Goal: Communication & Community: Answer question/provide support

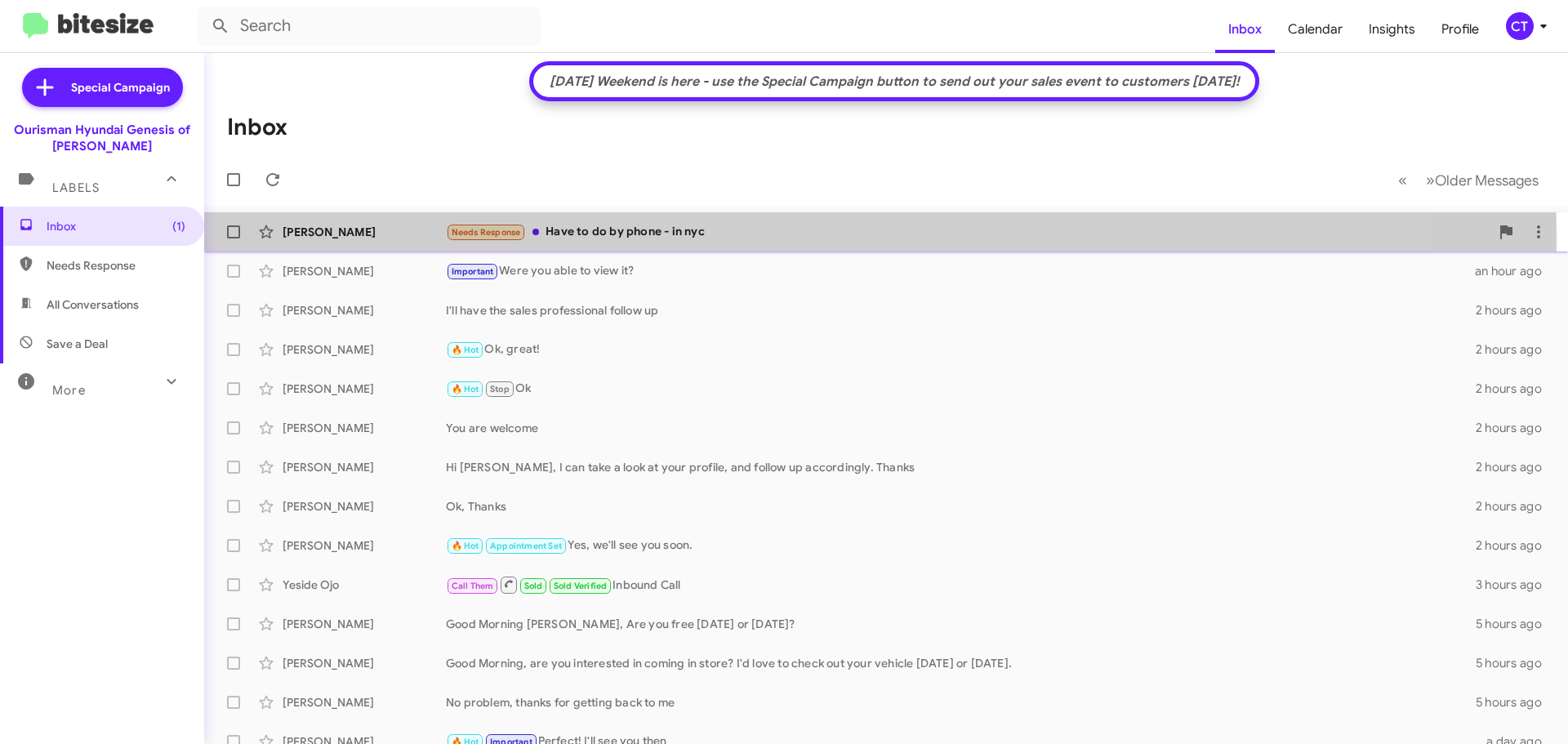
click at [664, 240] on div "Needs Response Have to do by phone - in nyc" at bounding box center [967, 232] width 1044 height 19
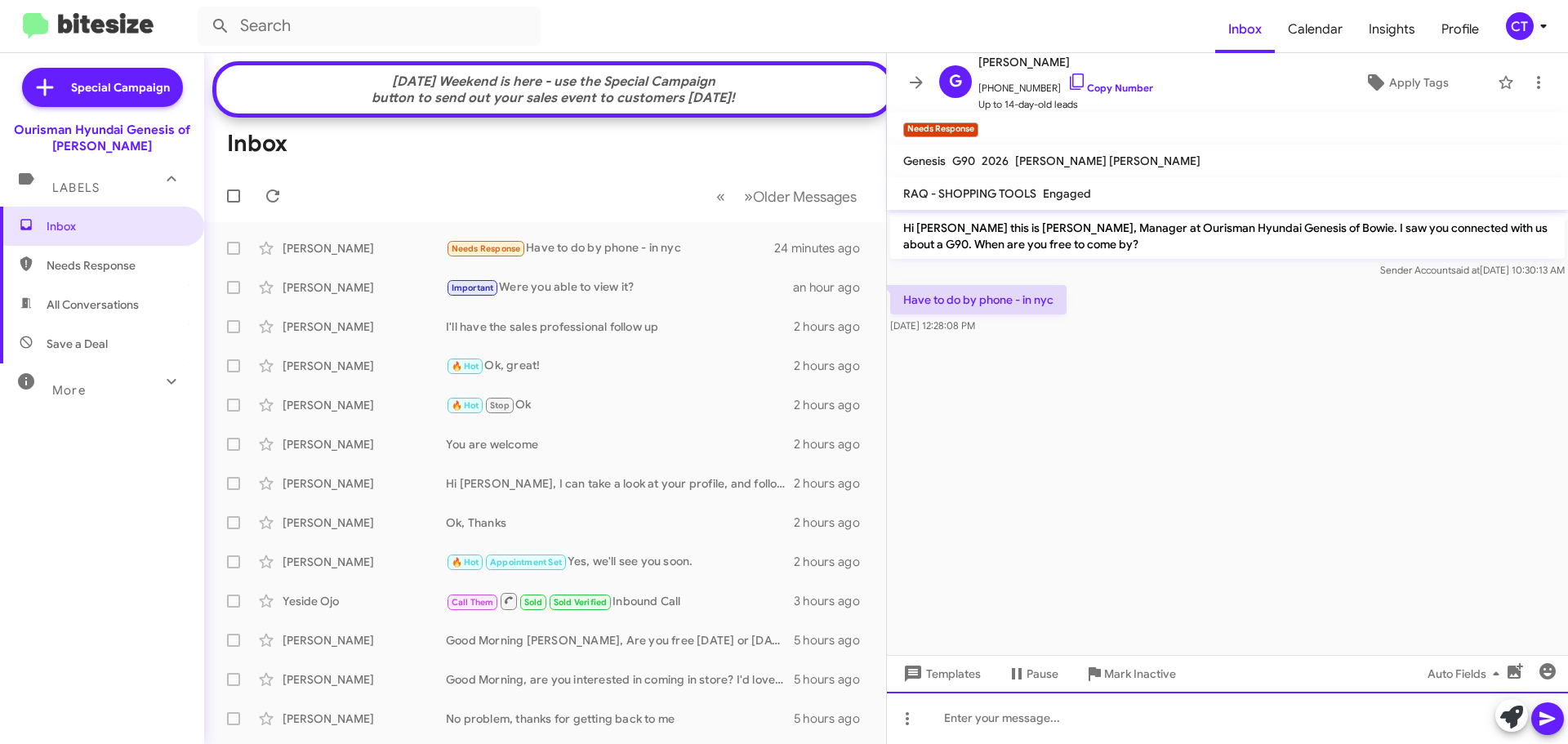
click at [1086, 716] on div at bounding box center [1227, 718] width 681 height 52
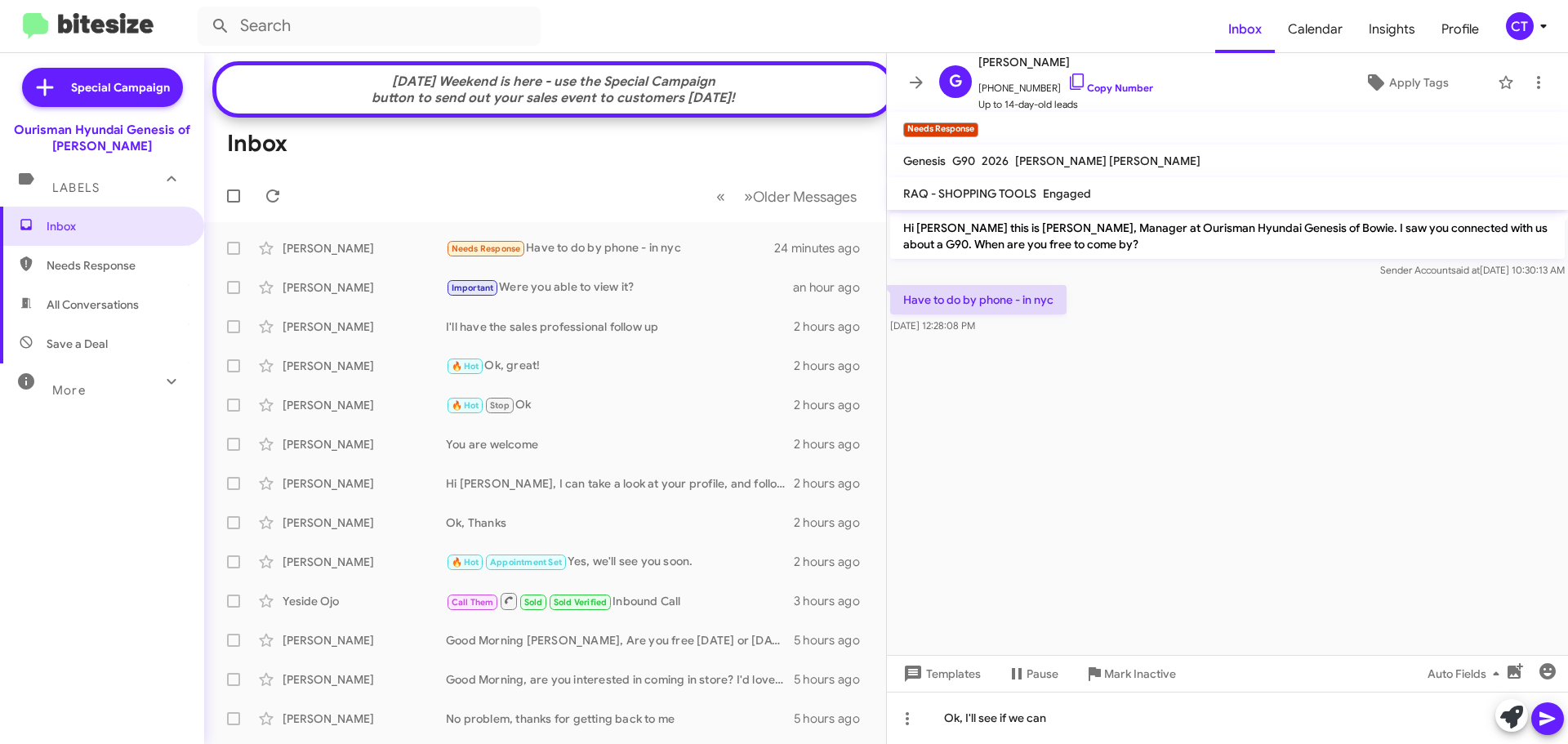
click at [1545, 719] on icon at bounding box center [1547, 718] width 19 height 19
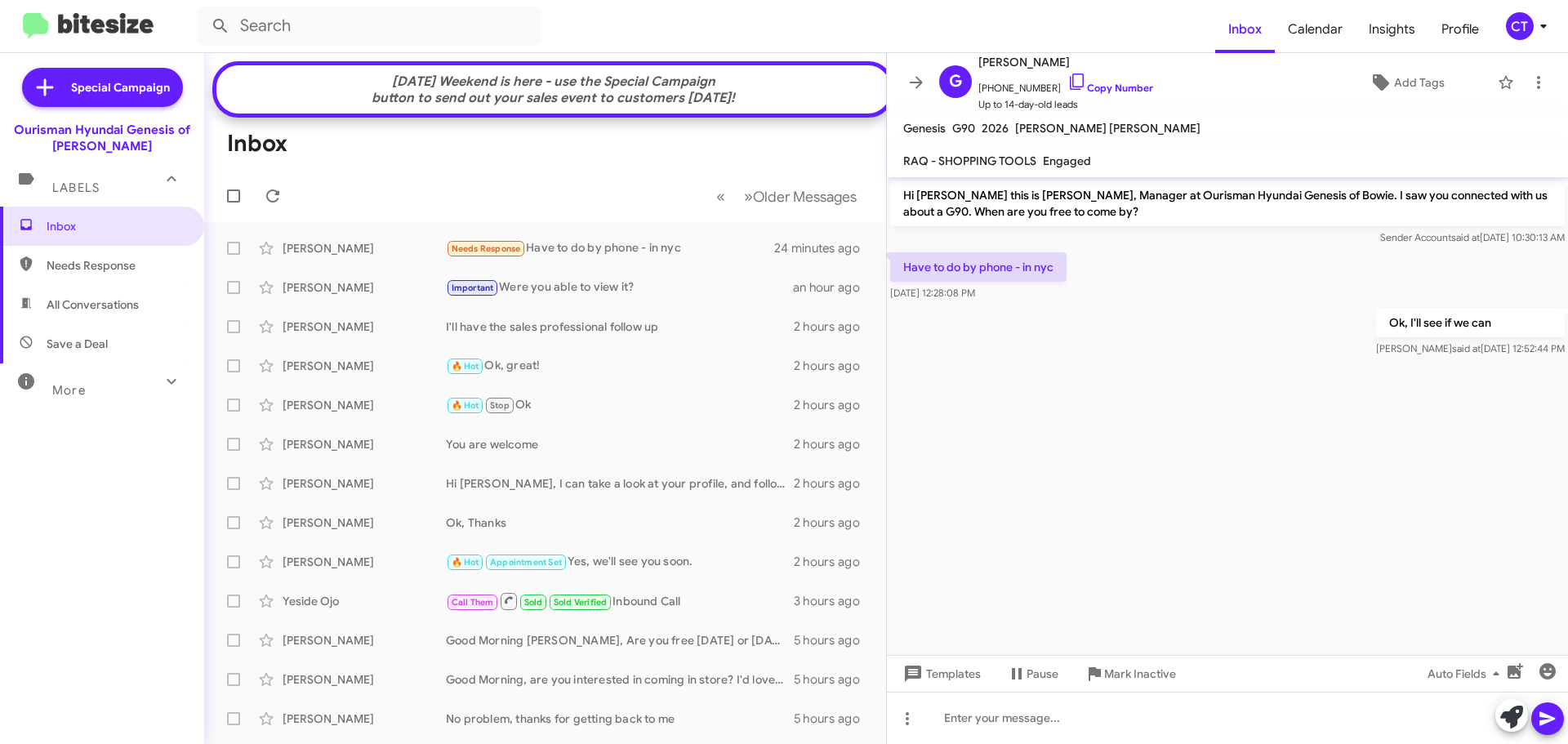
drag, startPoint x: 1540, startPoint y: 33, endPoint x: 1528, endPoint y: 33, distance: 12.0
click at [1540, 32] on icon at bounding box center [1543, 26] width 19 height 19
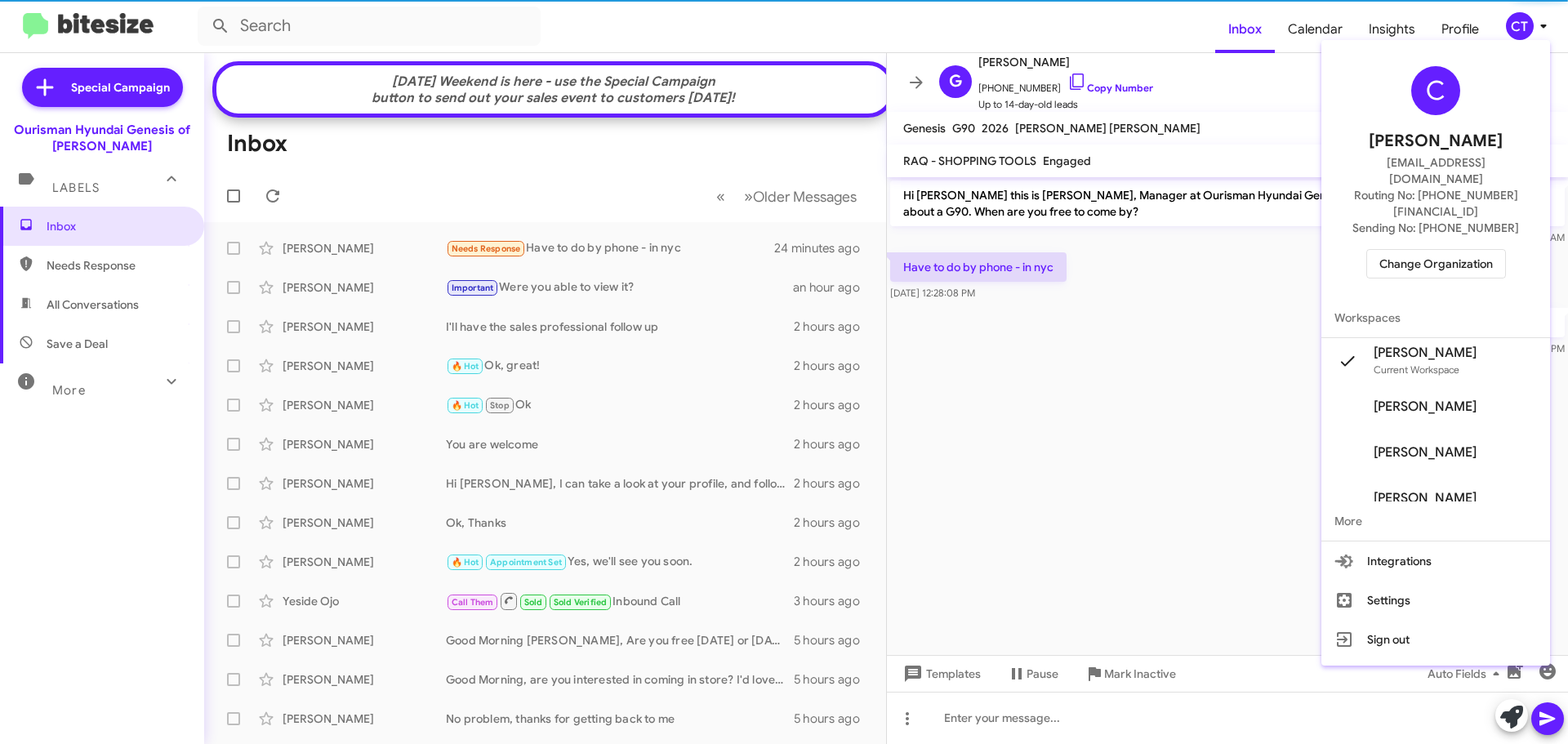
click at [1458, 250] on span "Change Organization" at bounding box center [1436, 264] width 113 height 27
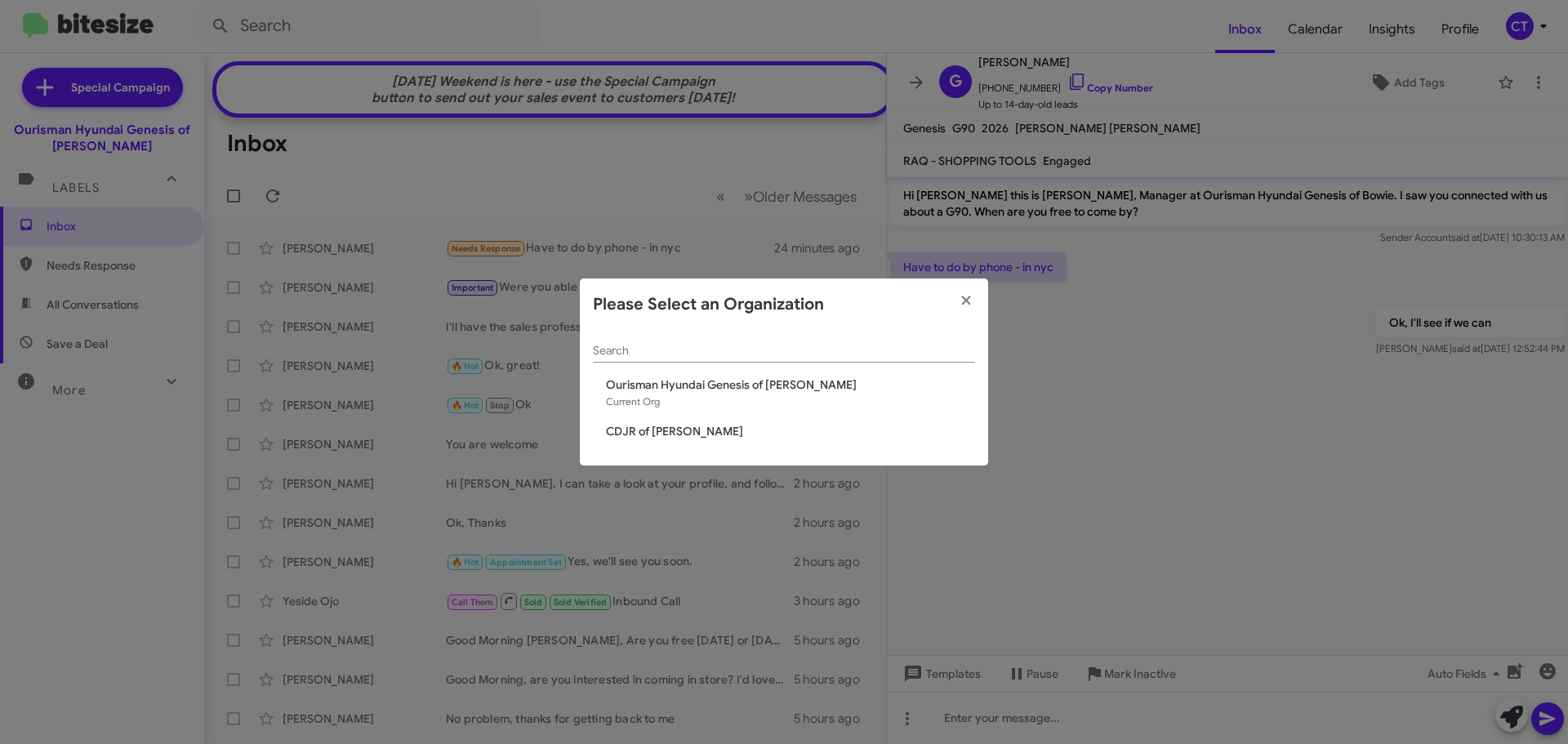
click at [658, 432] on span "CDJR of [PERSON_NAME]" at bounding box center [791, 431] width 369 height 16
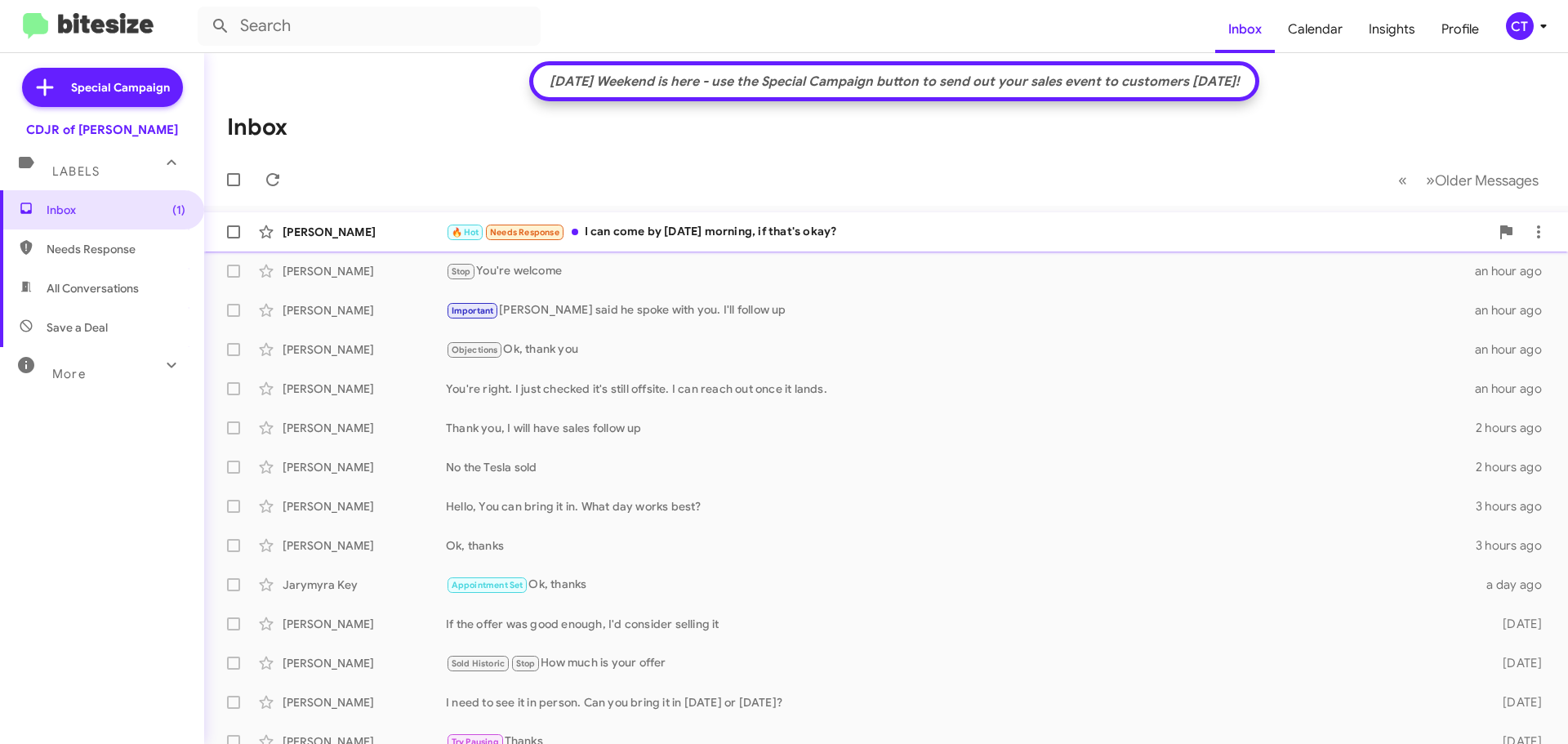
click at [824, 236] on div "🔥 Hot Needs Response I can come by [DATE] morning, if that's okay?" at bounding box center [967, 232] width 1044 height 19
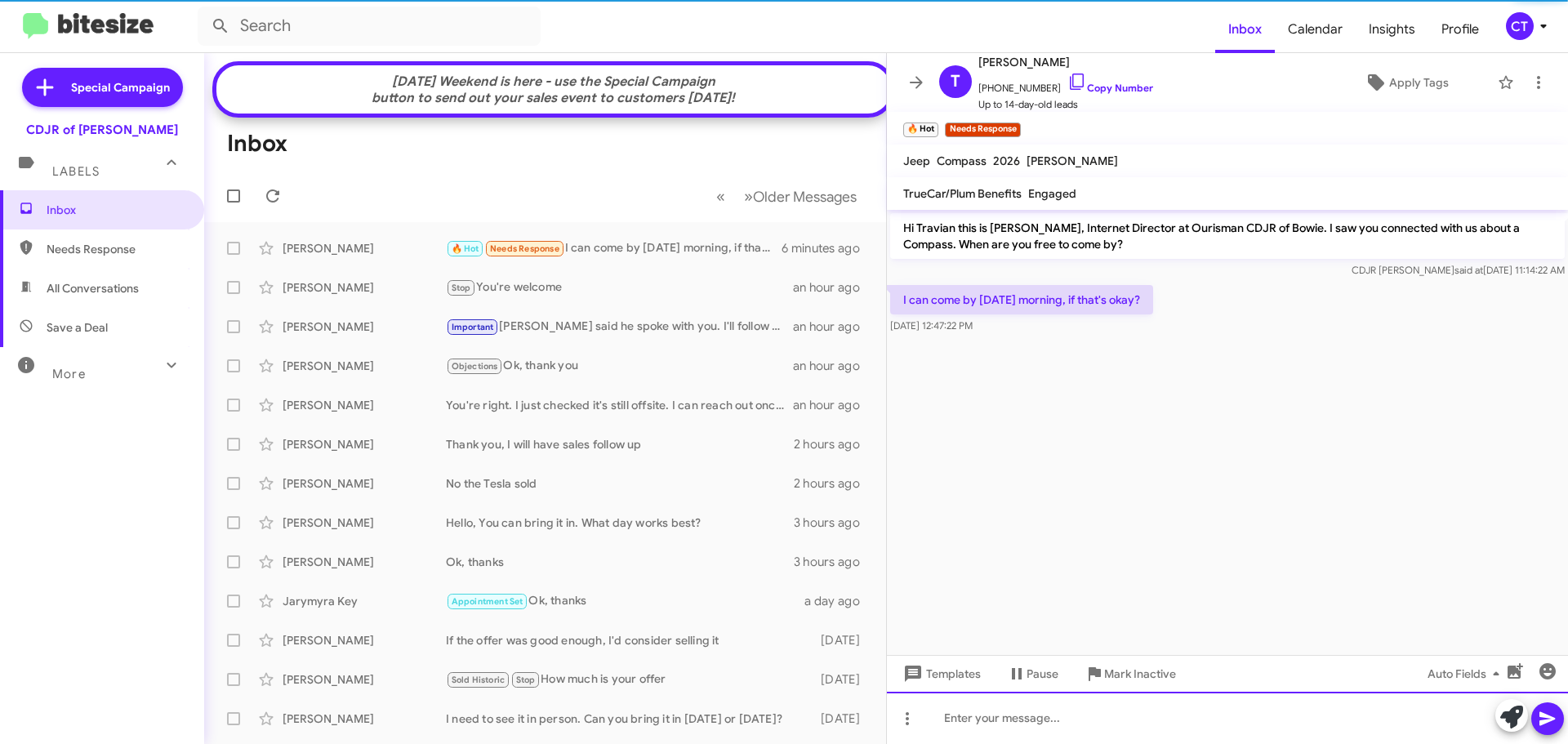
drag, startPoint x: 1034, startPoint y: 724, endPoint x: 1023, endPoint y: 722, distance: 11.2
click at [1033, 724] on div at bounding box center [1227, 718] width 681 height 52
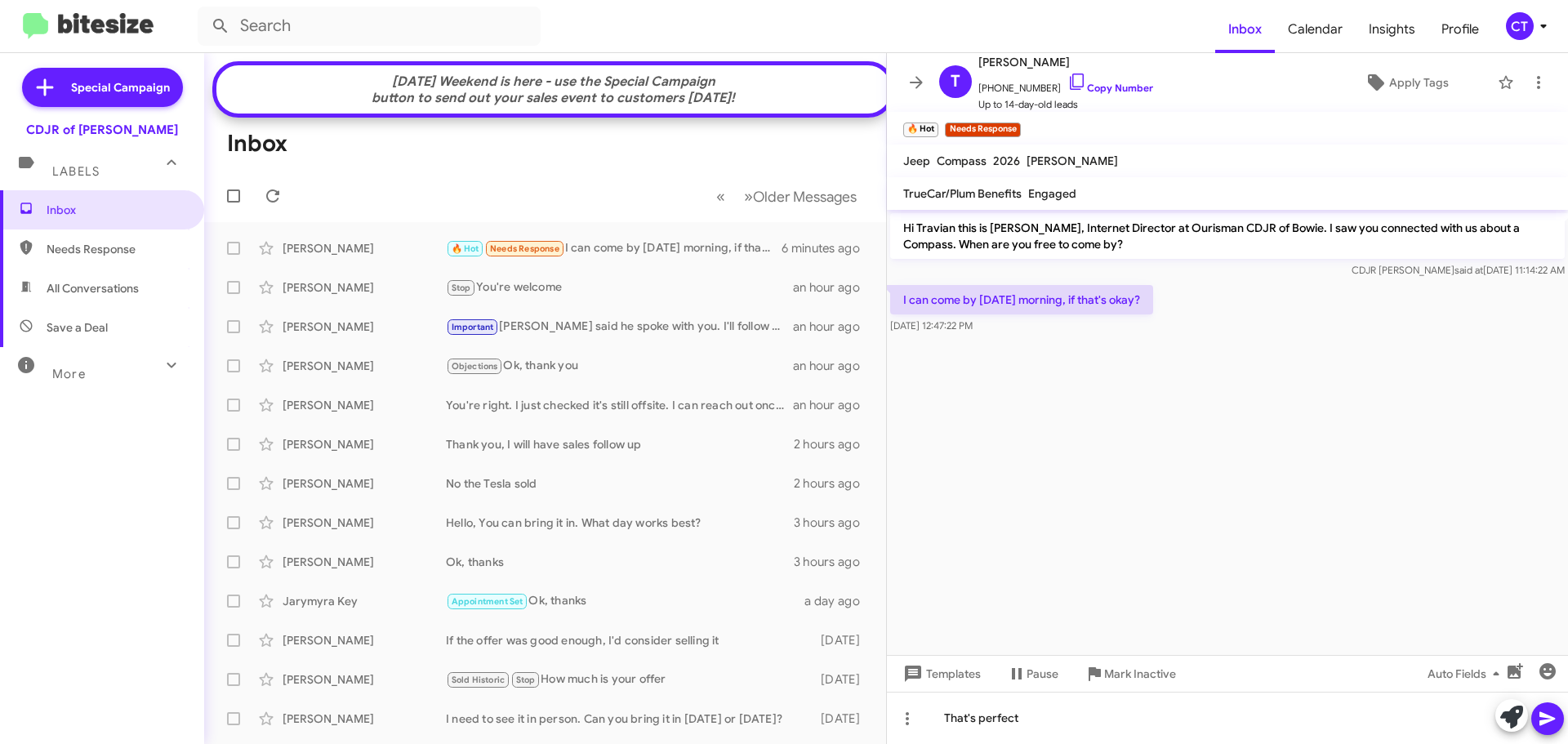
click at [1539, 728] on icon at bounding box center [1547, 718] width 19 height 19
click at [1068, 82] on icon at bounding box center [1077, 81] width 19 height 19
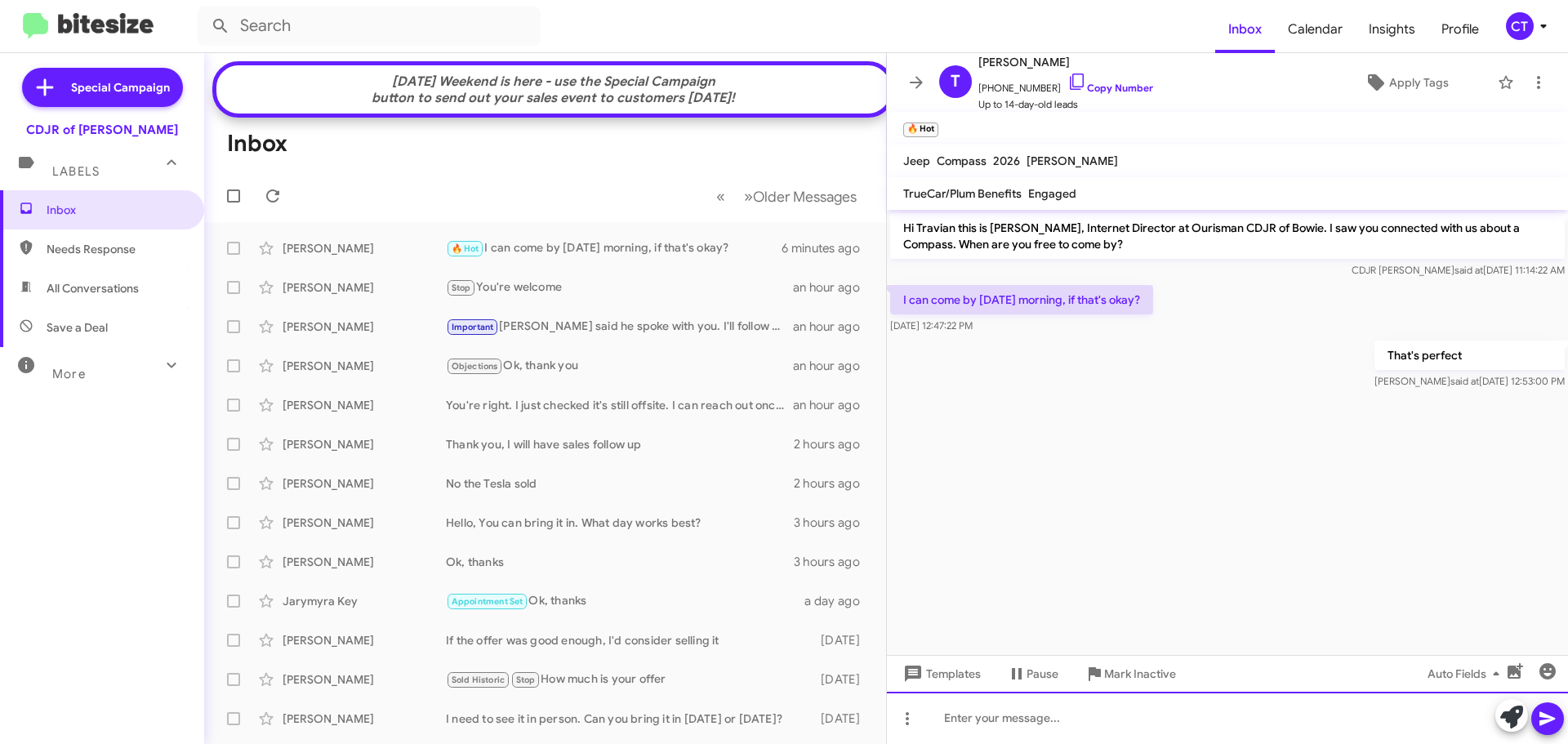
click at [1277, 719] on div at bounding box center [1227, 718] width 681 height 52
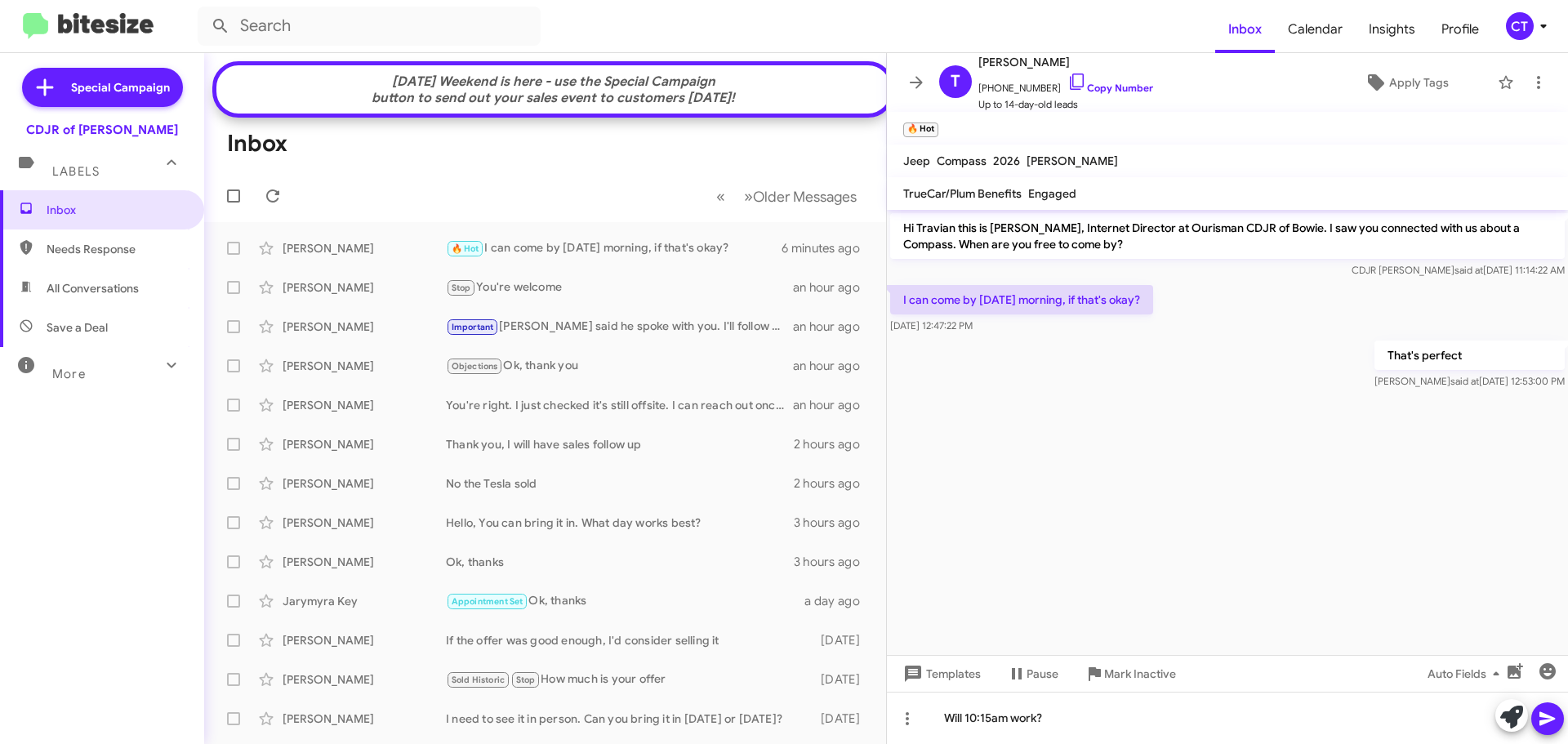
click at [1554, 718] on icon at bounding box center [1547, 718] width 16 height 14
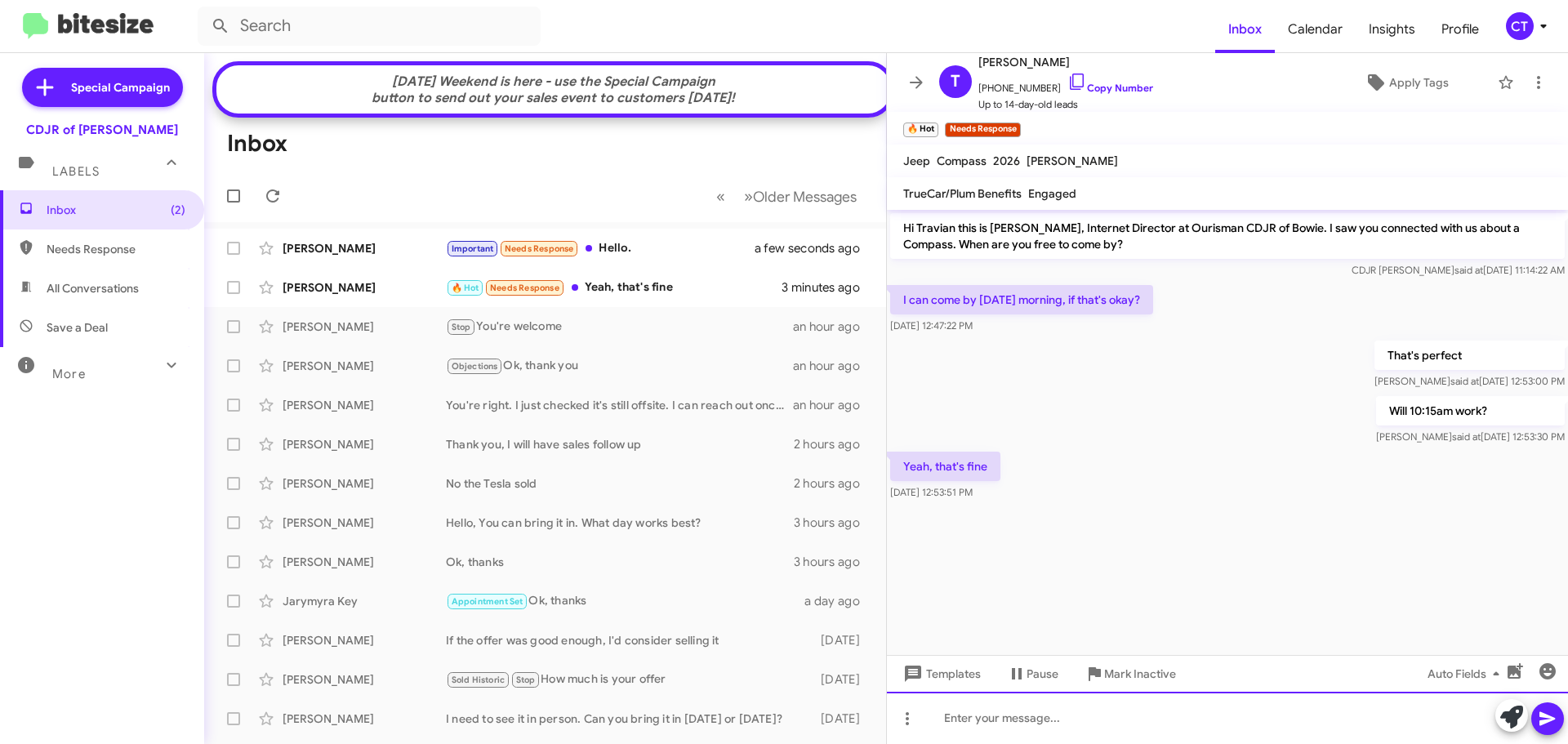
click at [1037, 723] on div at bounding box center [1227, 718] width 681 height 52
click at [1121, 718] on div "Great! Sabian will be the sales priofessional" at bounding box center [1227, 718] width 681 height 52
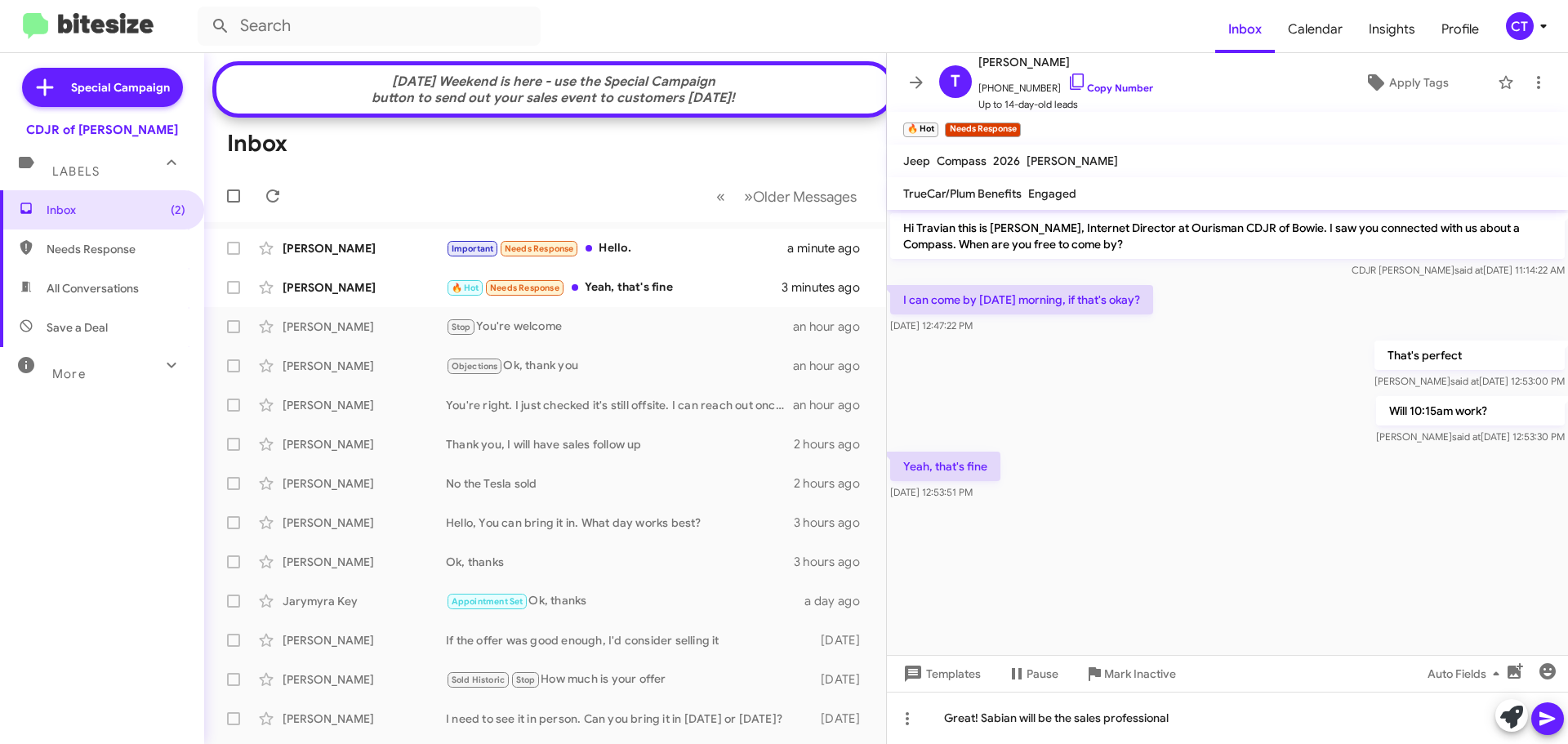
click at [1543, 718] on icon at bounding box center [1547, 718] width 19 height 19
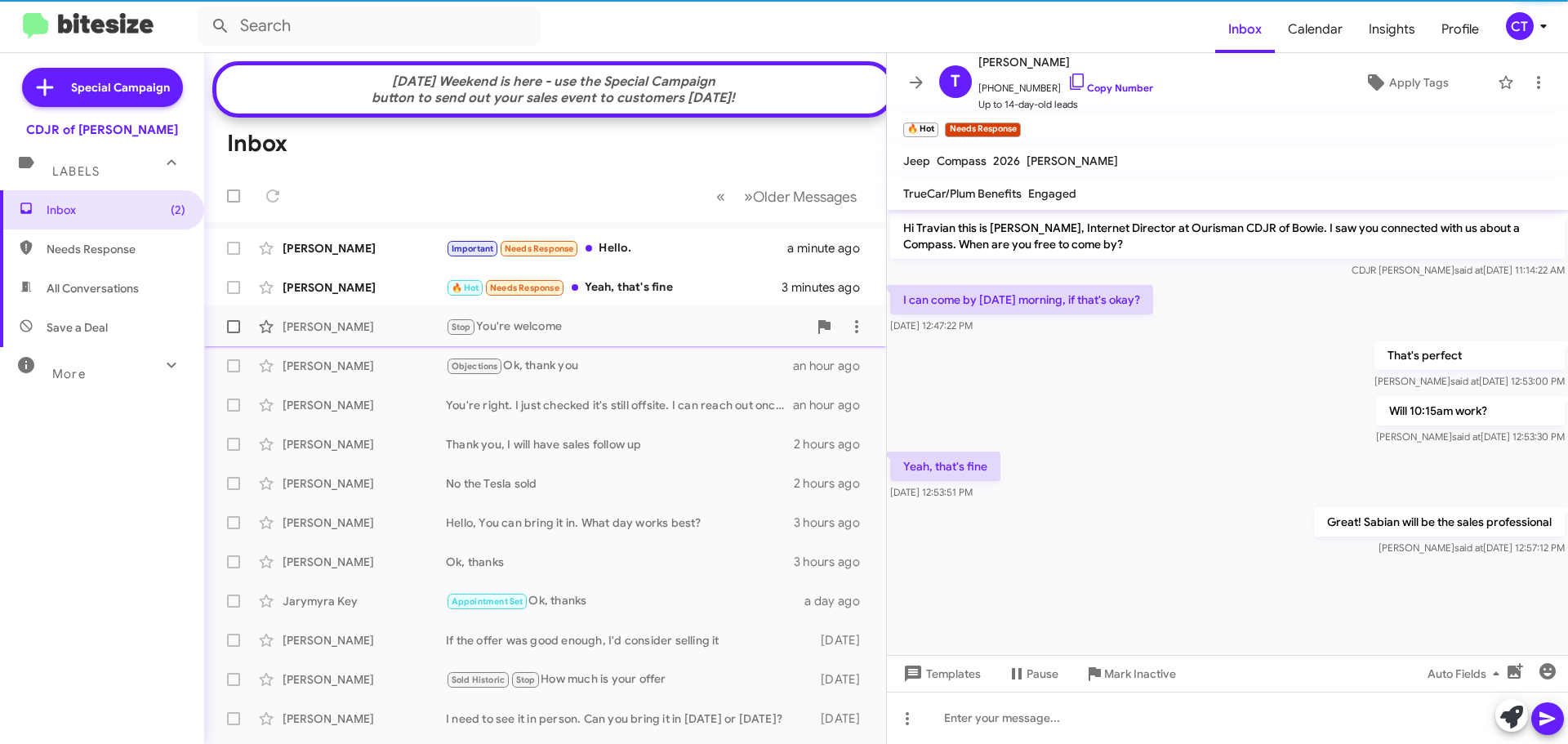
click at [668, 320] on span "Anil Kumar Stop You're welcome an hour ago" at bounding box center [545, 326] width 682 height 39
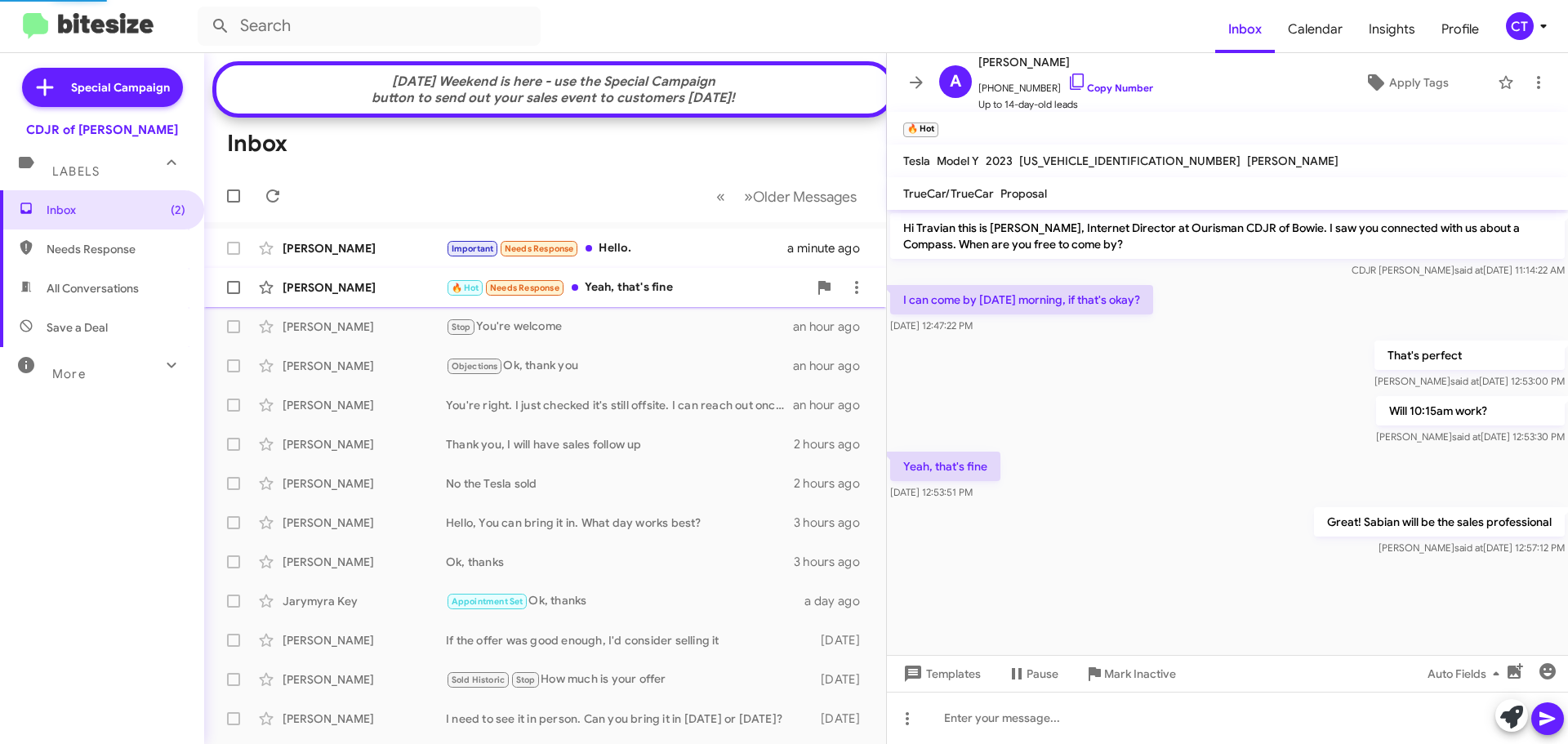
click at [660, 297] on div "🔥 Hot Needs Response Yeah, that's fine" at bounding box center [626, 288] width 362 height 19
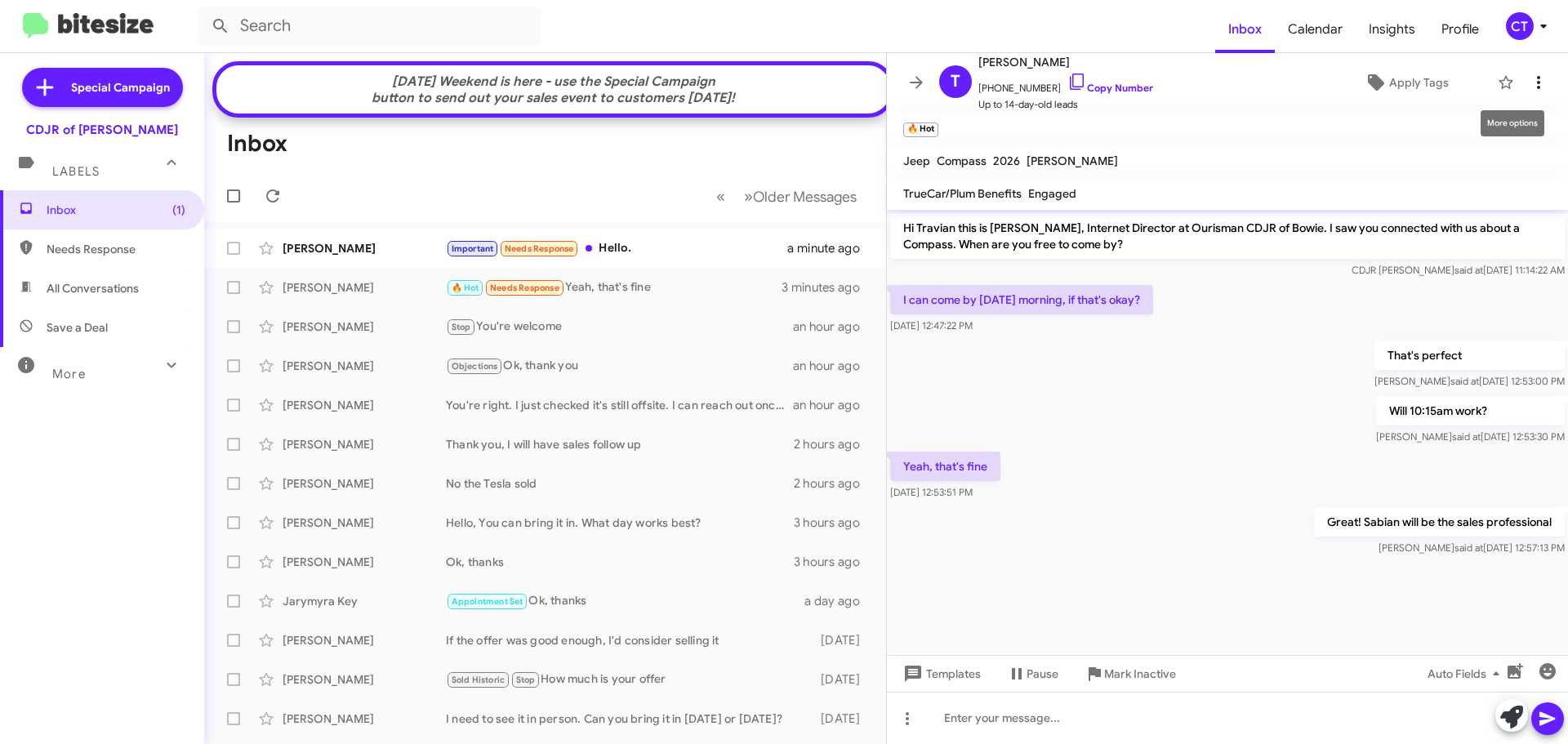
click at [1533, 87] on icon at bounding box center [1538, 82] width 19 height 19
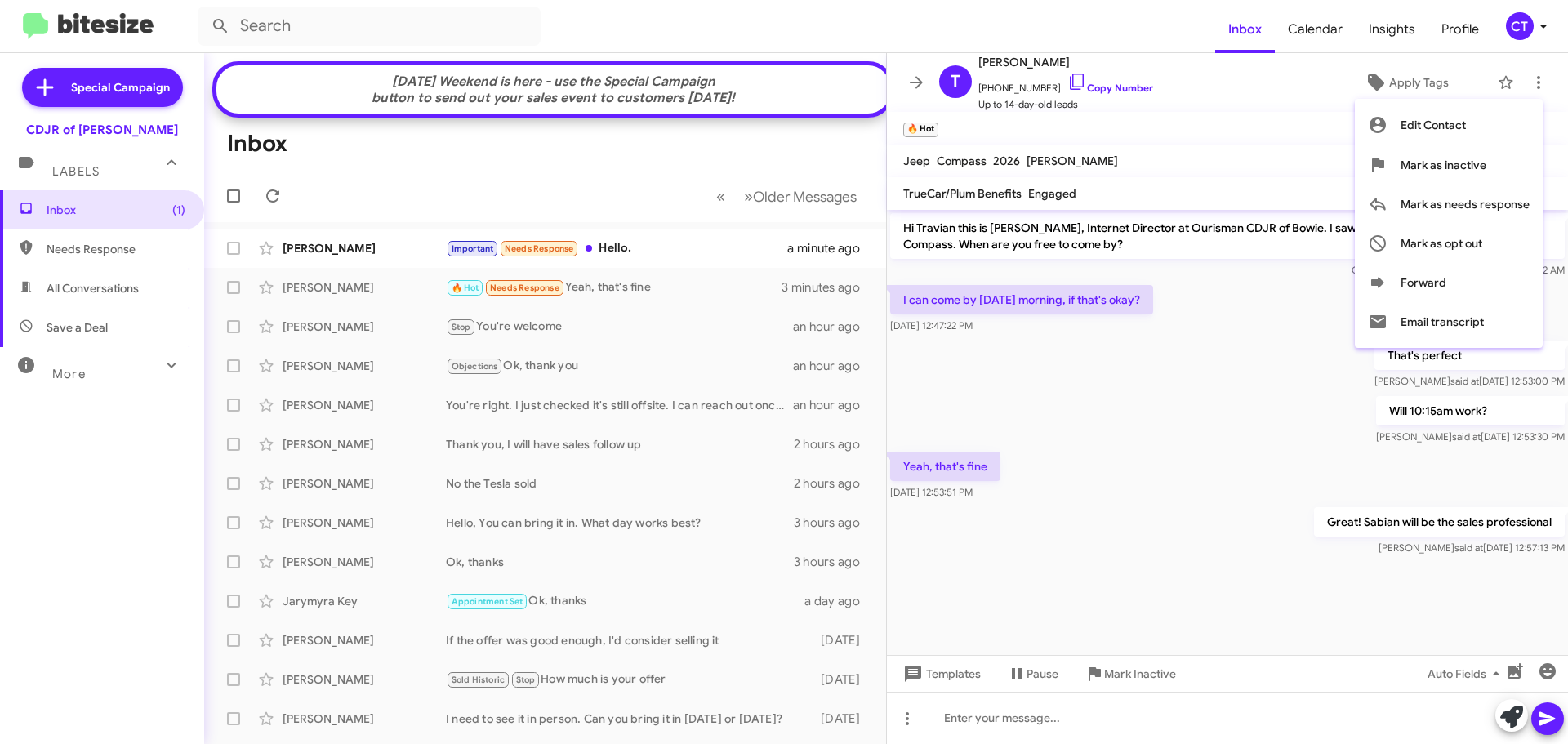
click at [1163, 131] on div at bounding box center [784, 372] width 1568 height 744
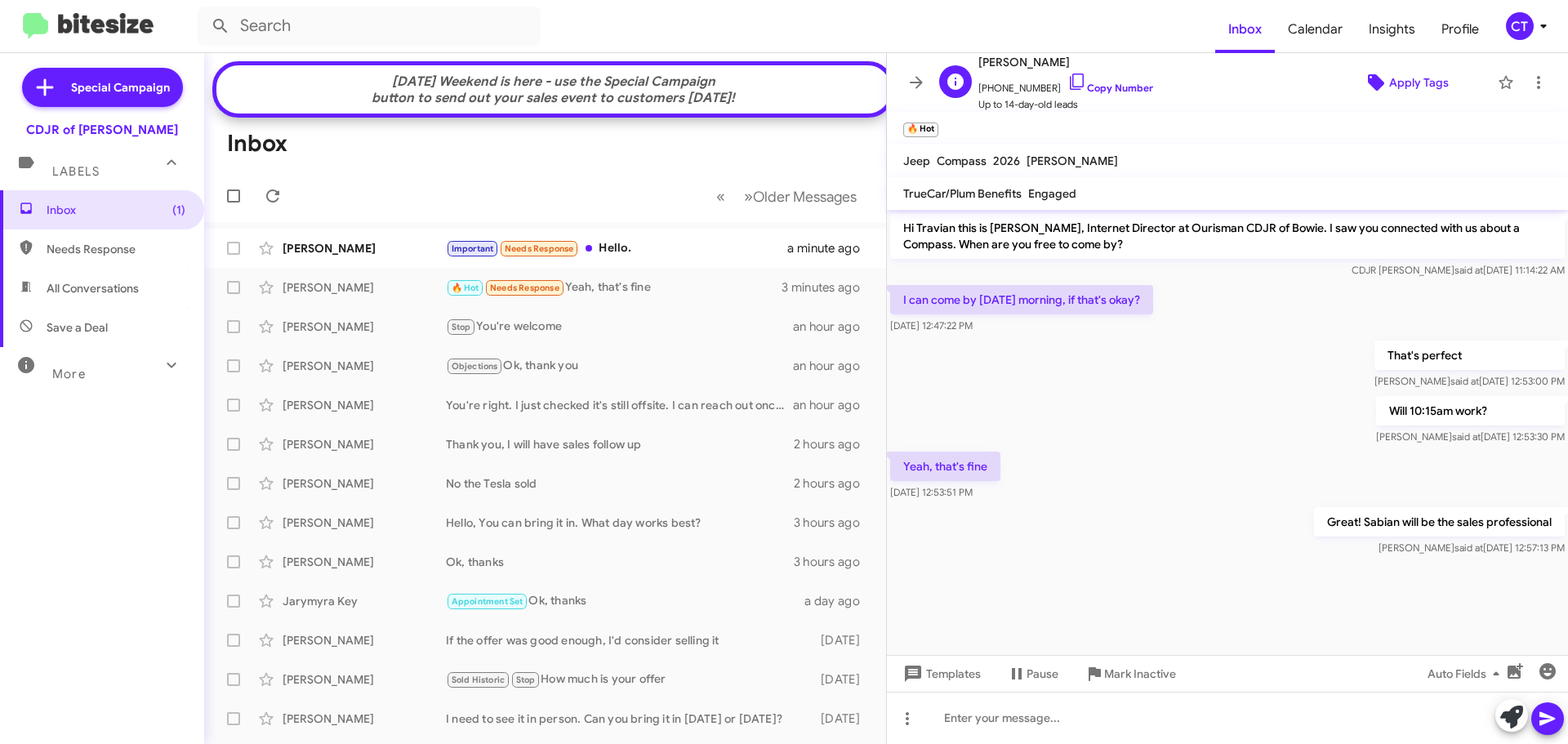
click at [1389, 85] on span "Apply Tags" at bounding box center [1418, 82] width 59 height 29
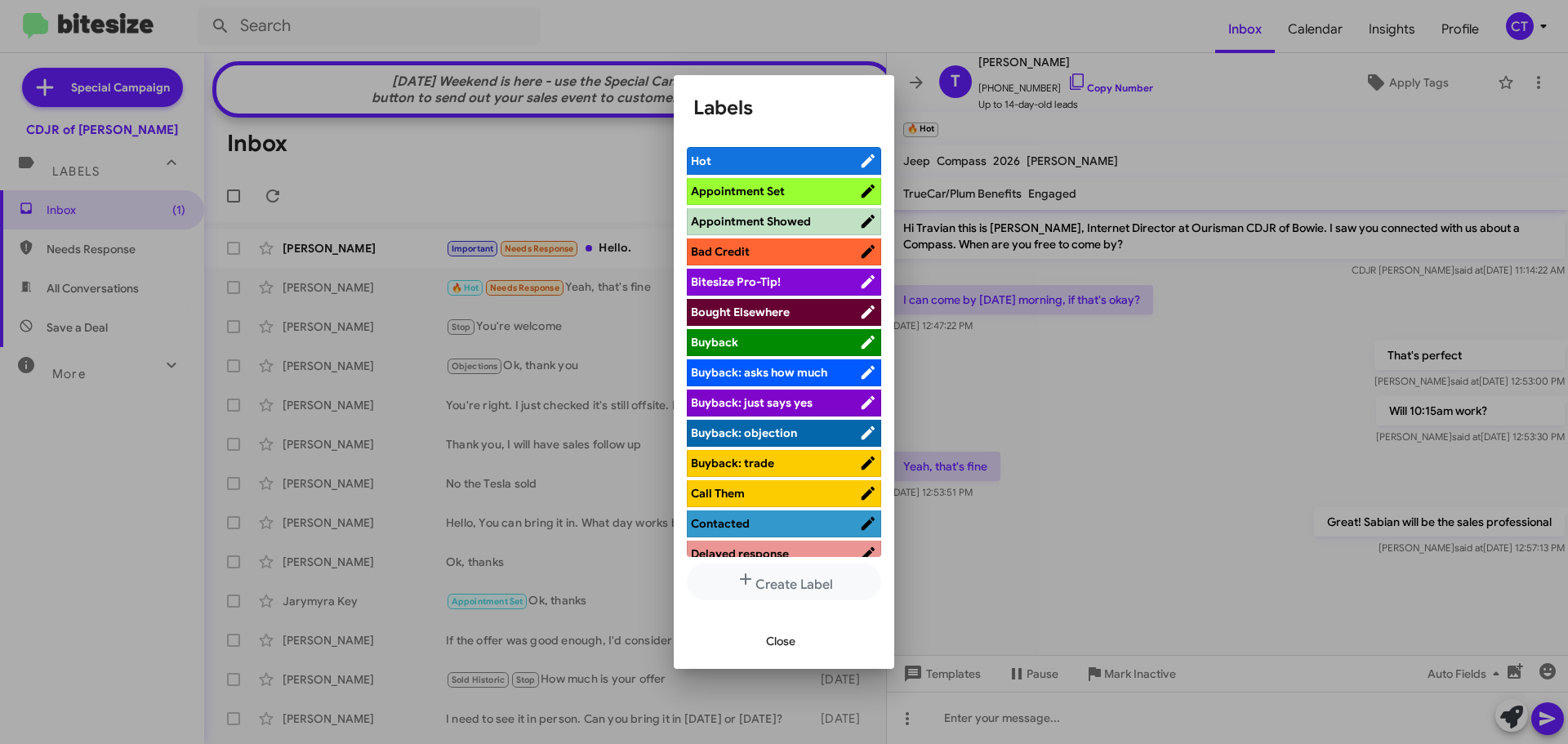
click at [757, 191] on span "Appointment Set" at bounding box center [738, 191] width 94 height 15
click at [796, 650] on button "Close" at bounding box center [781, 641] width 56 height 29
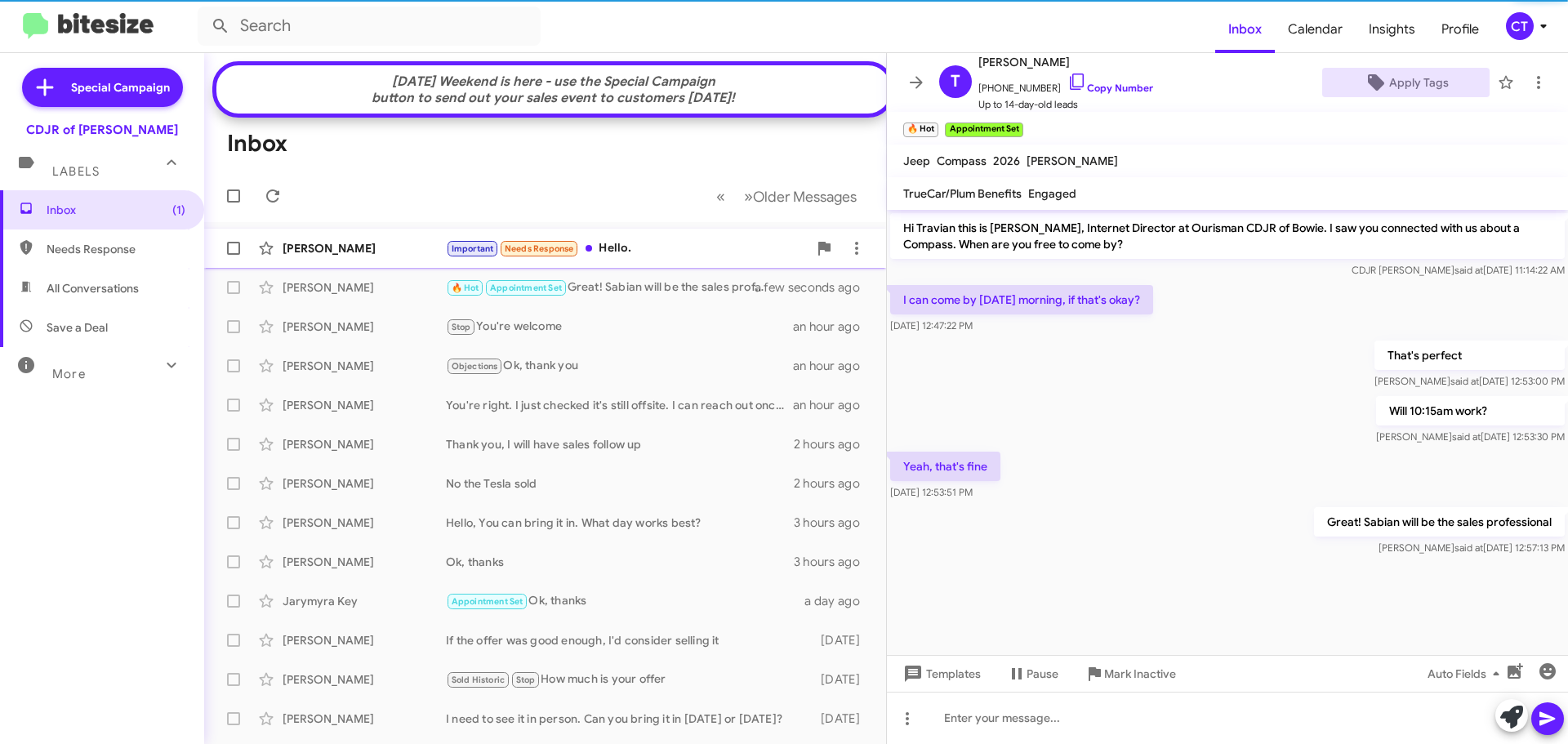
click at [677, 253] on div "Important Needs Response Hello." at bounding box center [626, 248] width 362 height 19
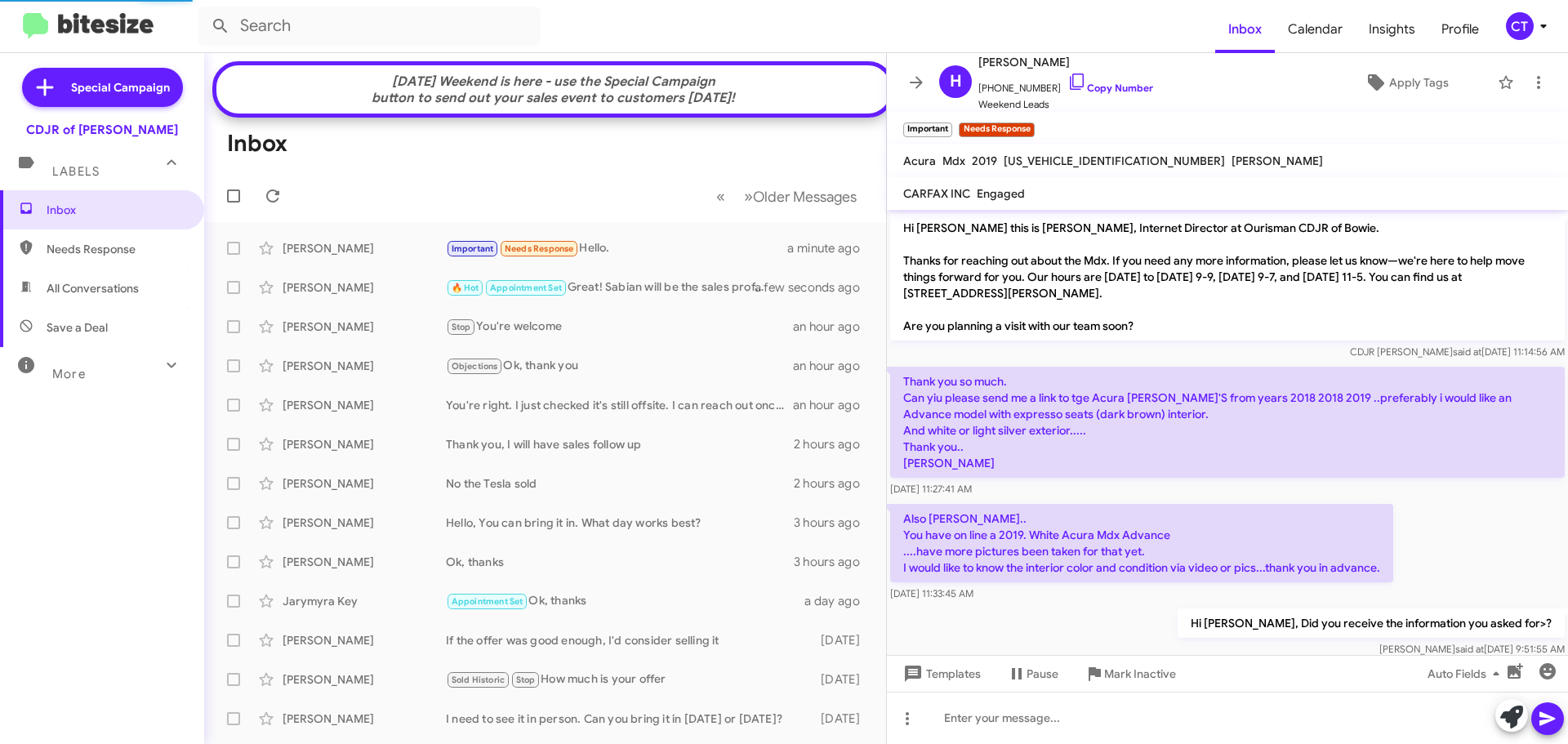
scroll to position [260, 0]
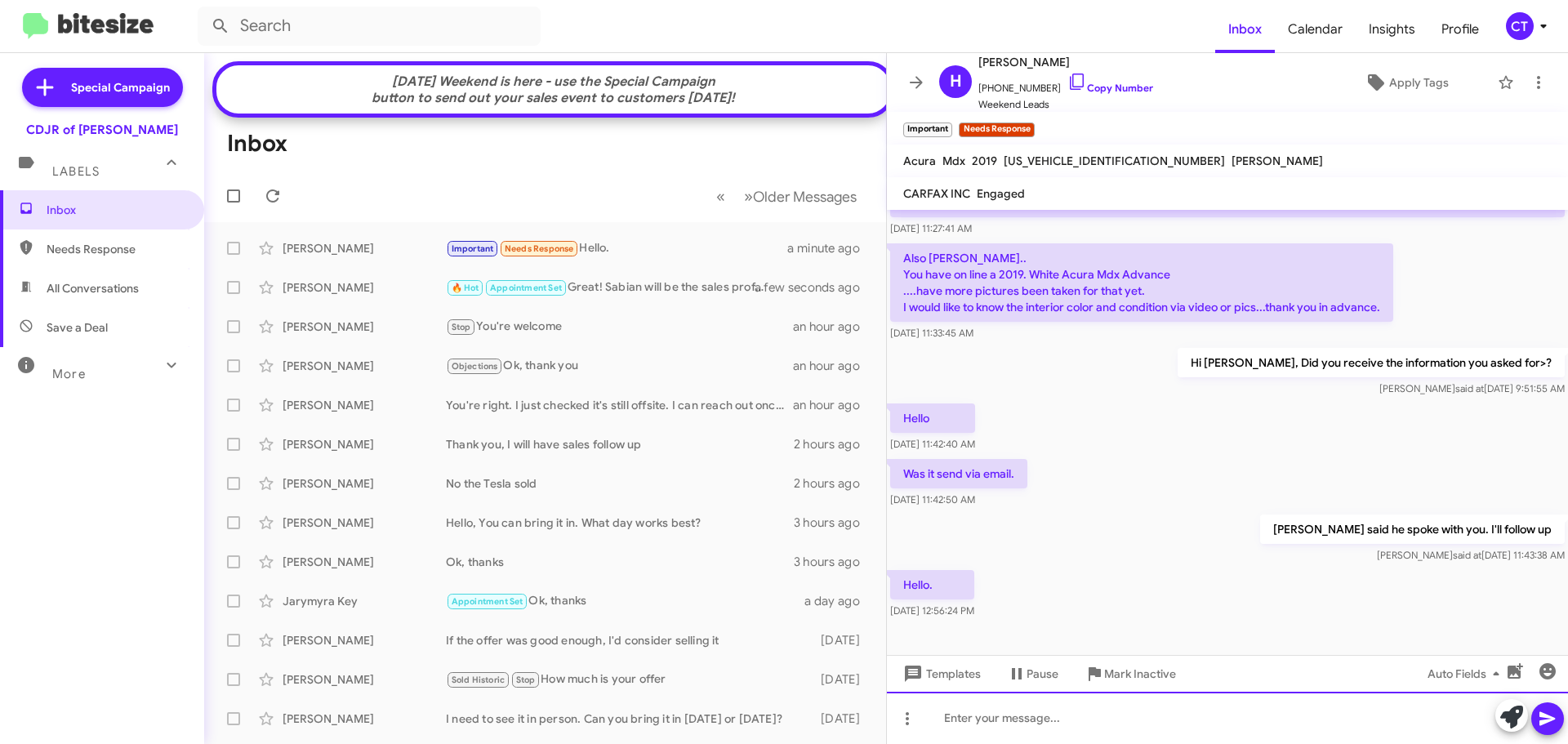
click at [1017, 728] on div at bounding box center [1227, 718] width 681 height 52
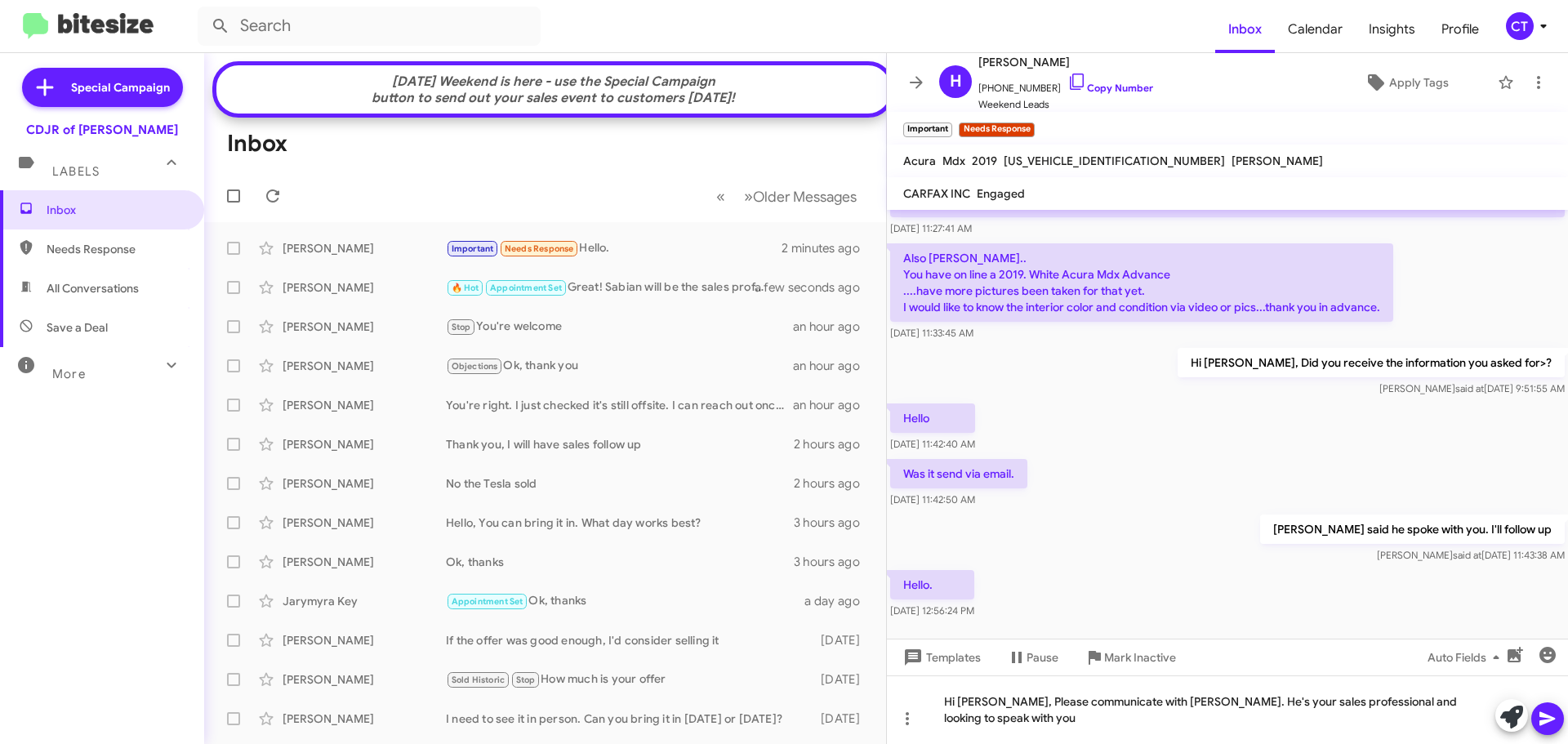
click at [1550, 721] on icon at bounding box center [1547, 718] width 16 height 14
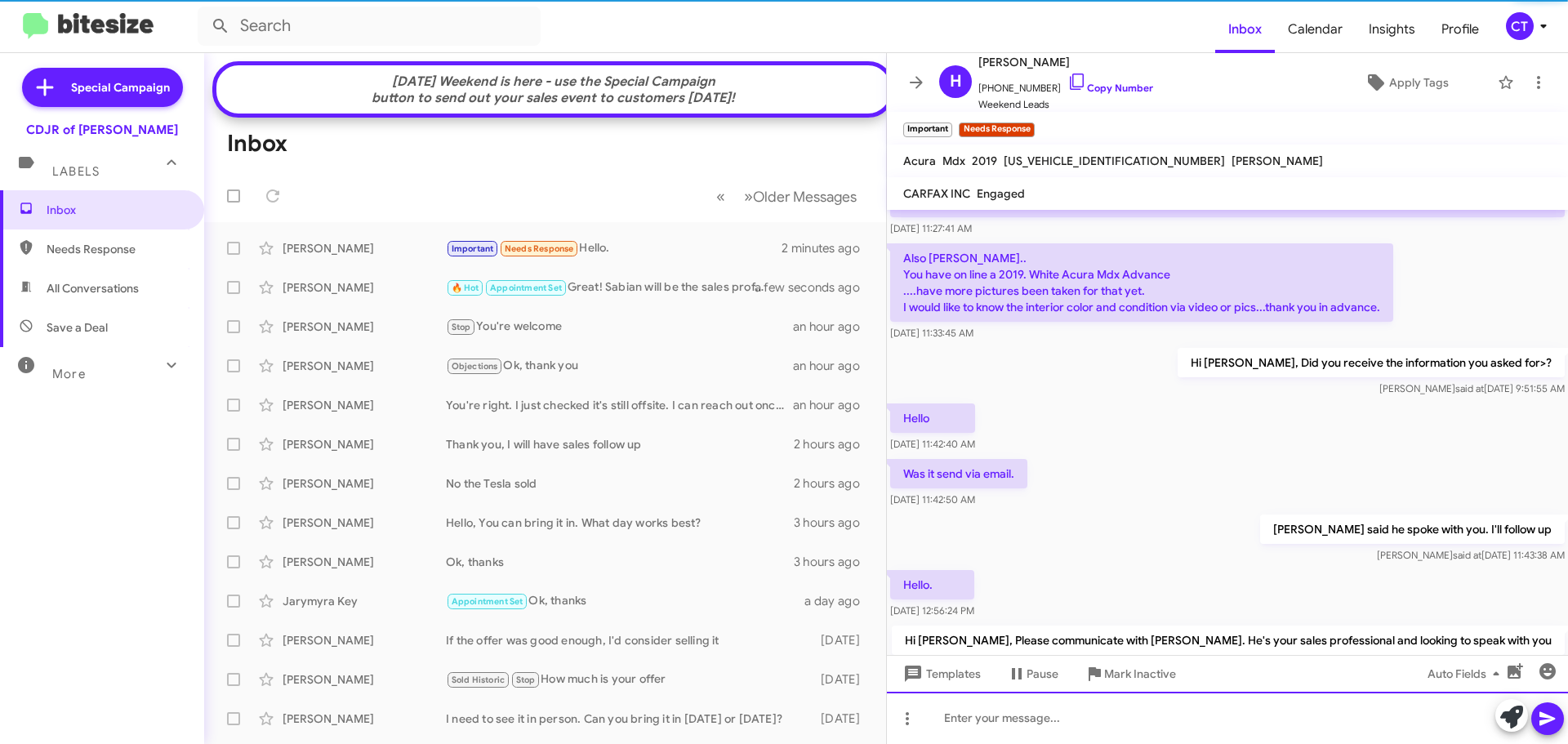
scroll to position [0, 0]
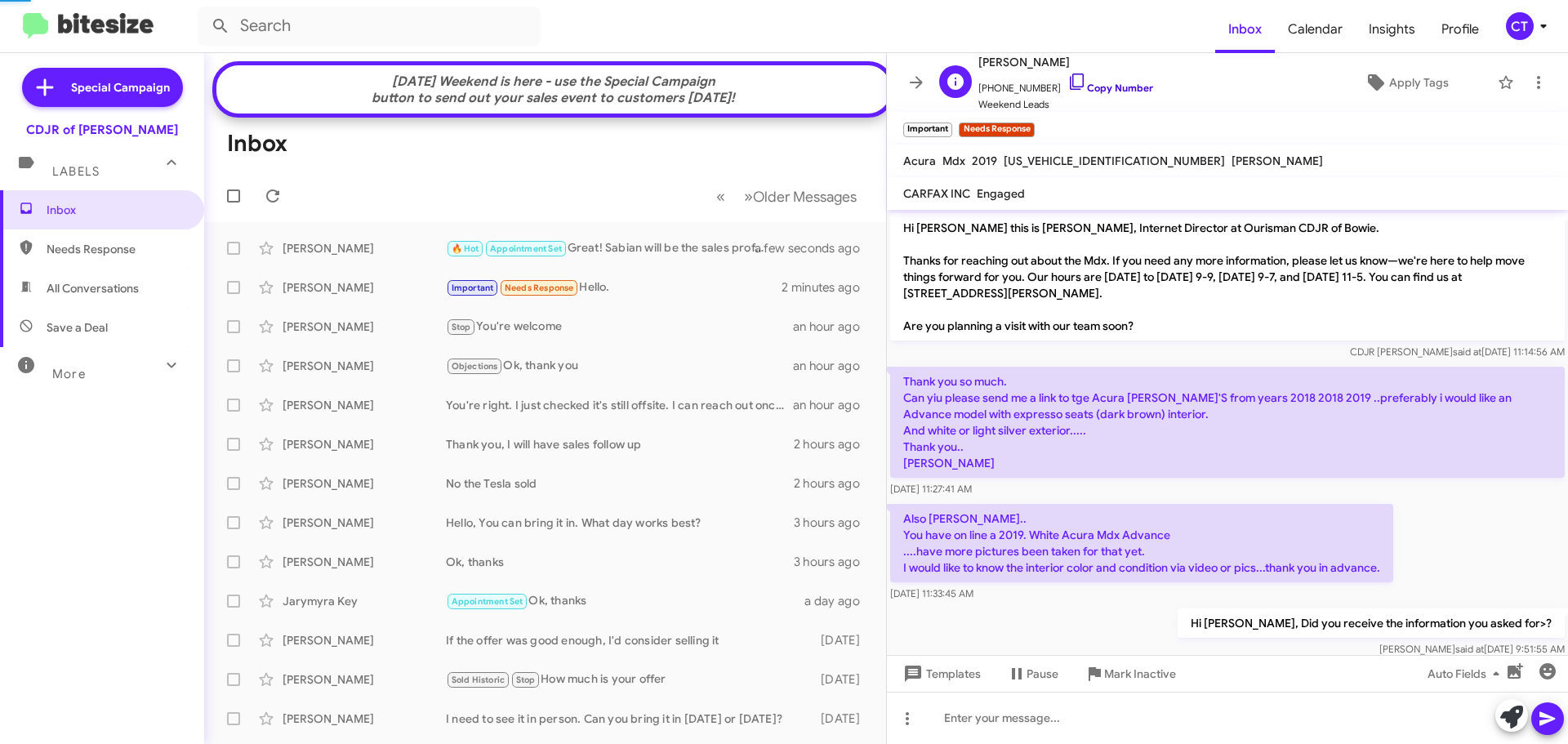
click at [1068, 79] on icon at bounding box center [1077, 81] width 19 height 19
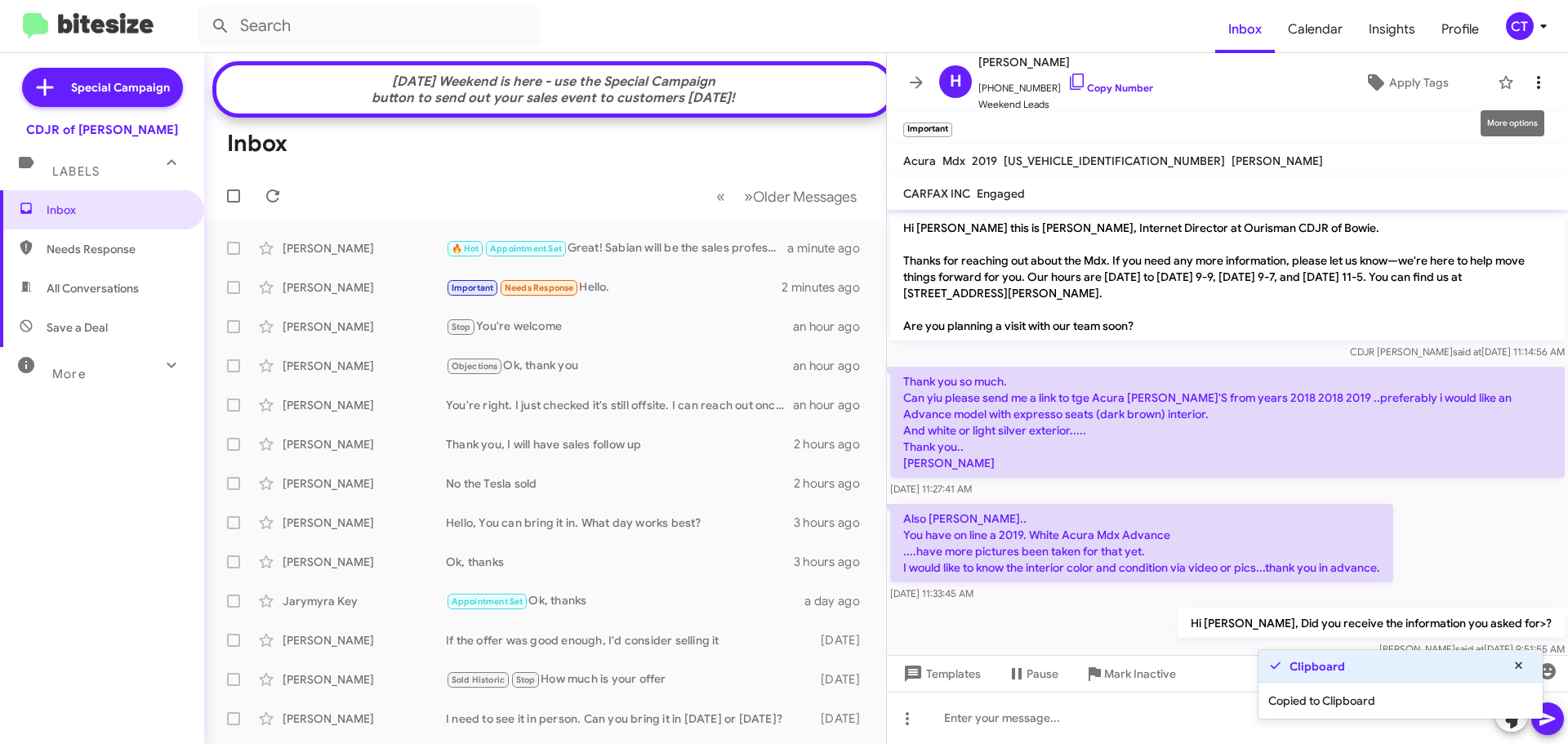
click at [1531, 80] on icon at bounding box center [1538, 82] width 19 height 19
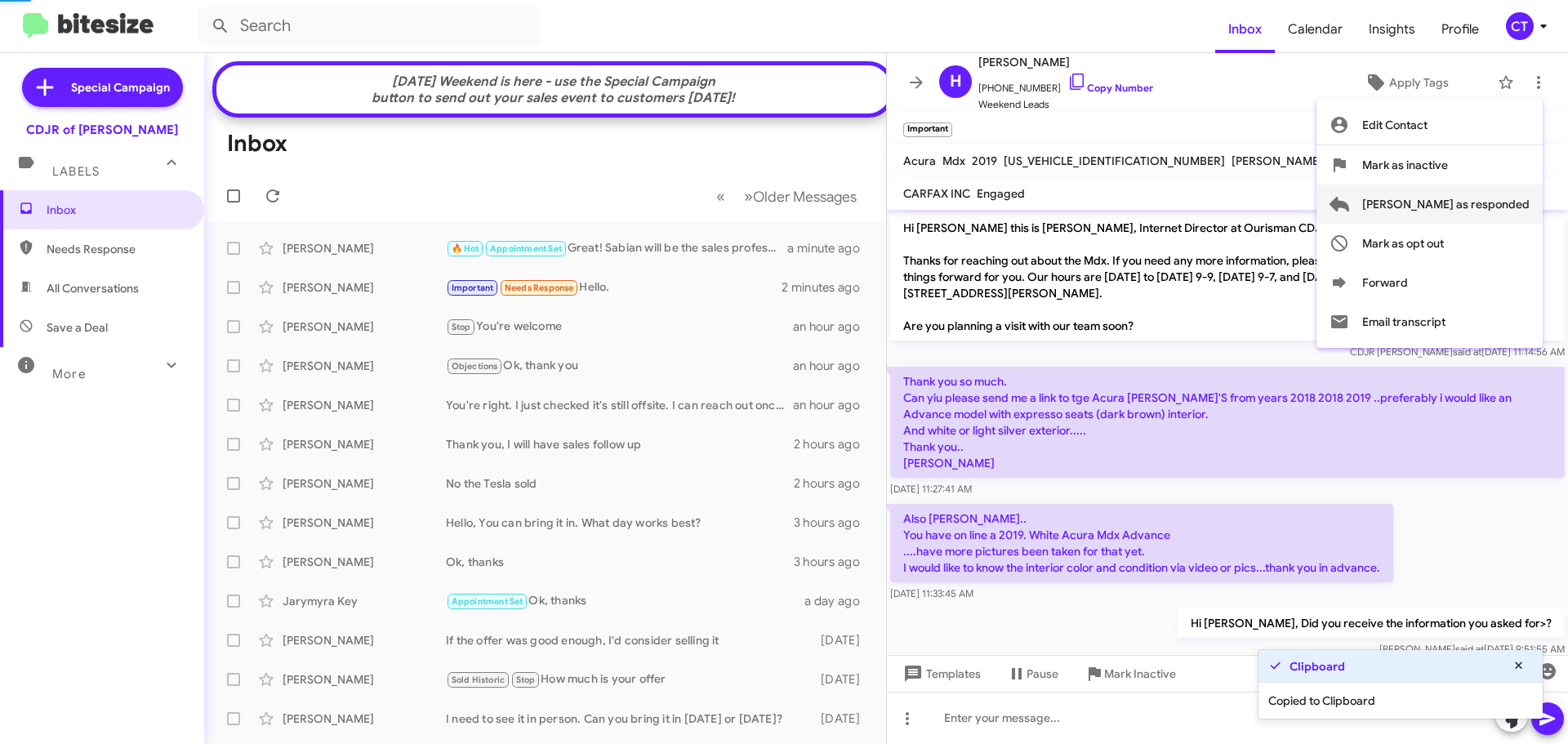
click at [1437, 216] on span "Mark as responded" at bounding box center [1446, 204] width 167 height 39
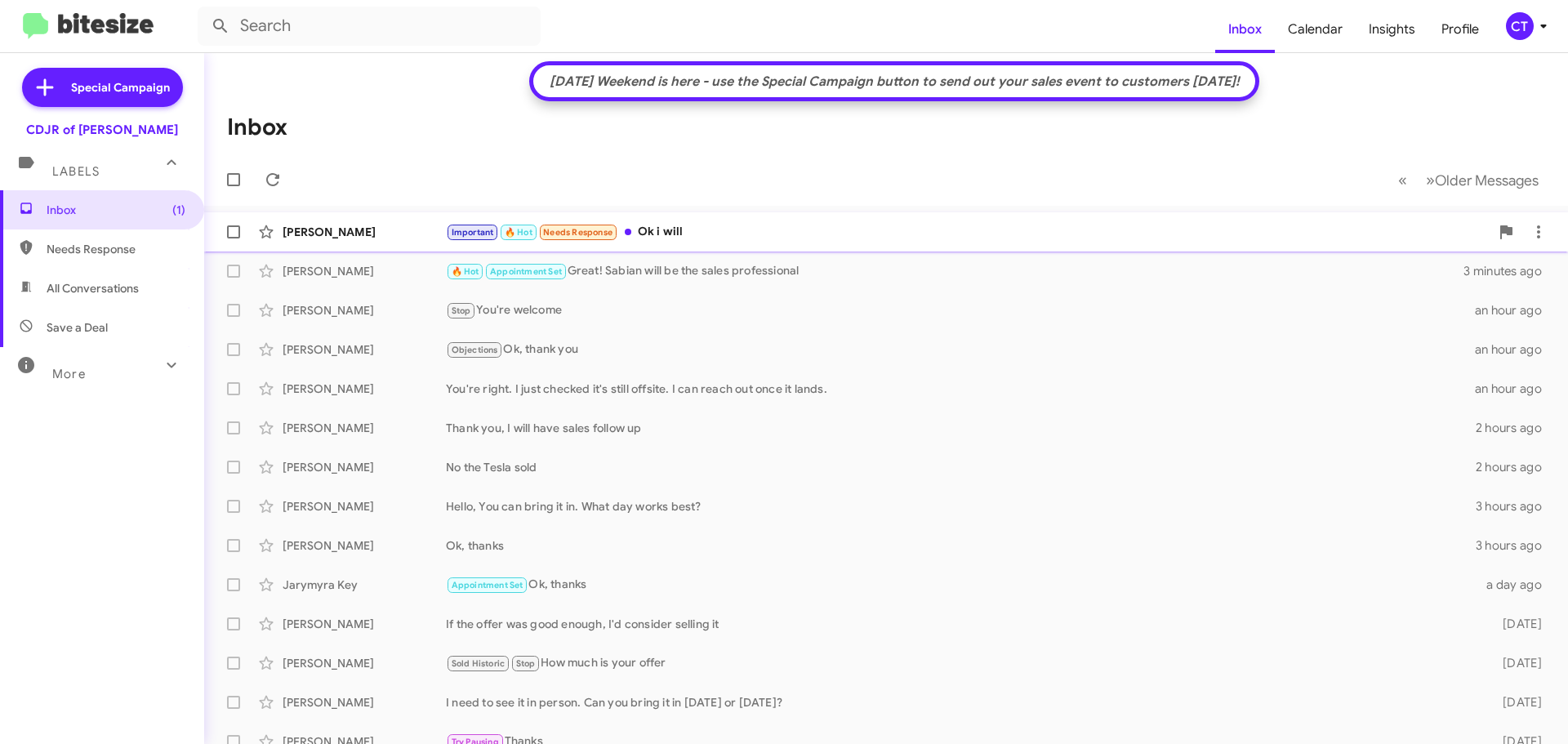
click at [741, 232] on div "Important 🔥 Hot Needs Response Ok i will" at bounding box center [967, 232] width 1044 height 19
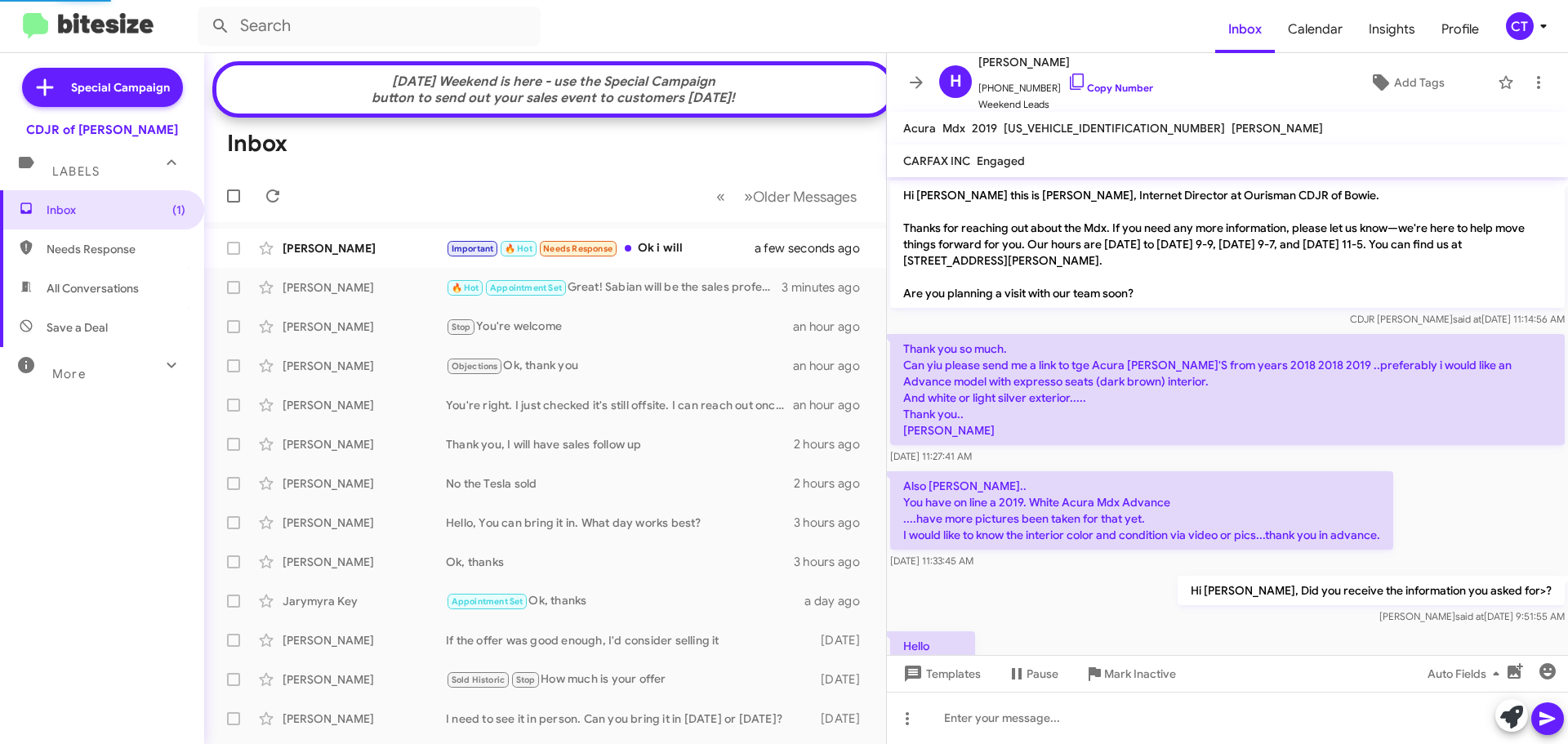
scroll to position [347, 0]
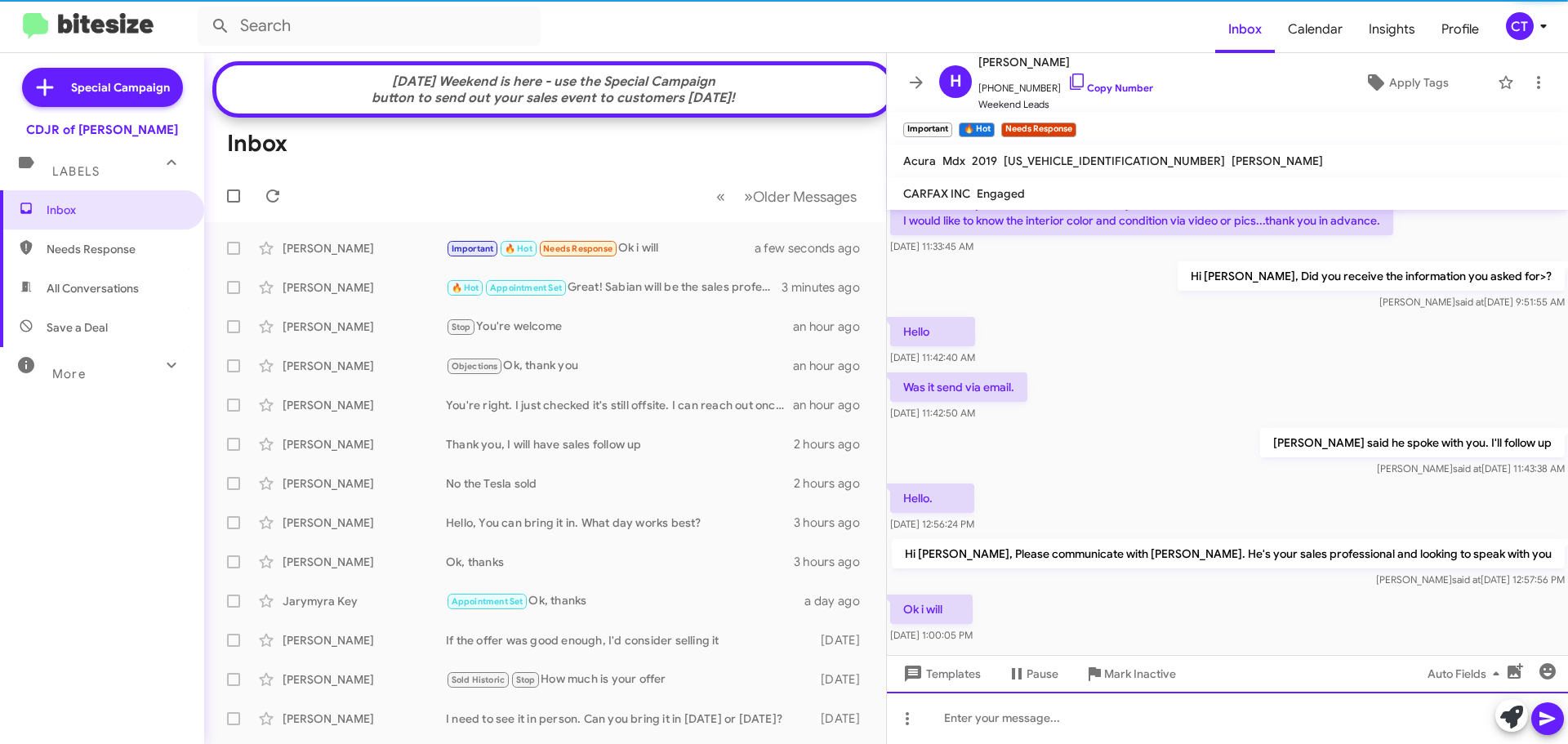
click at [1033, 721] on div at bounding box center [1227, 718] width 681 height 52
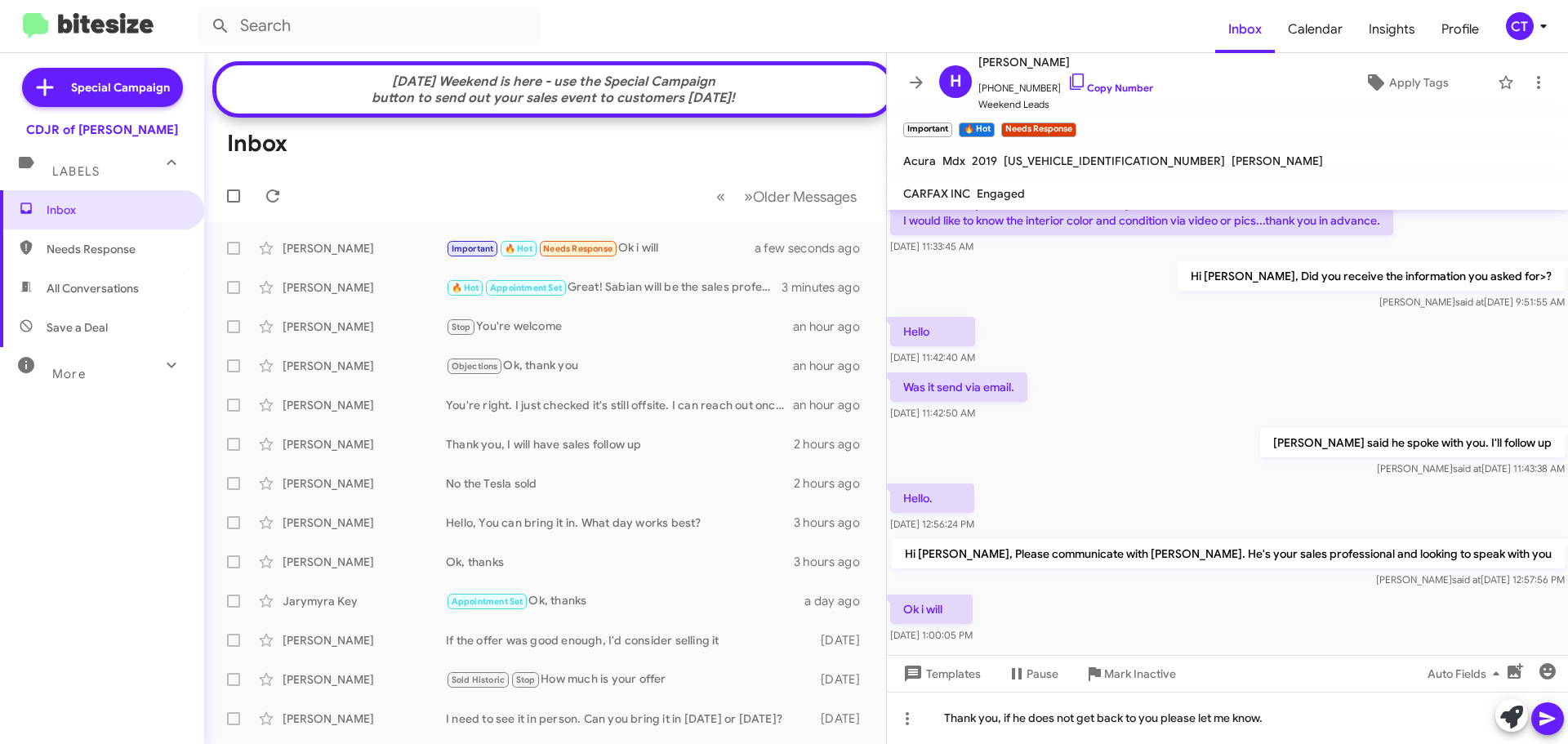
click at [1542, 720] on icon at bounding box center [1547, 718] width 16 height 14
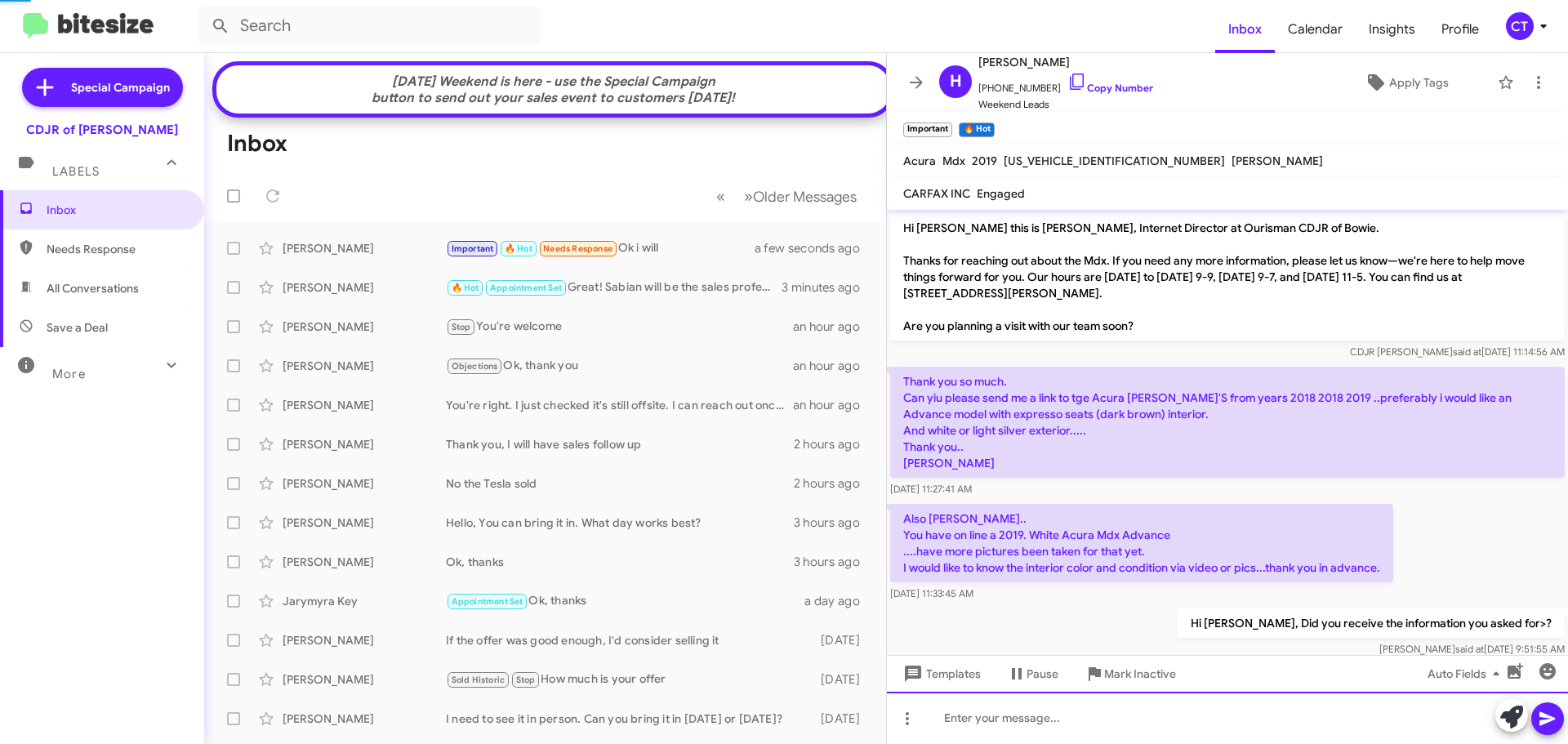
scroll to position [498, 0]
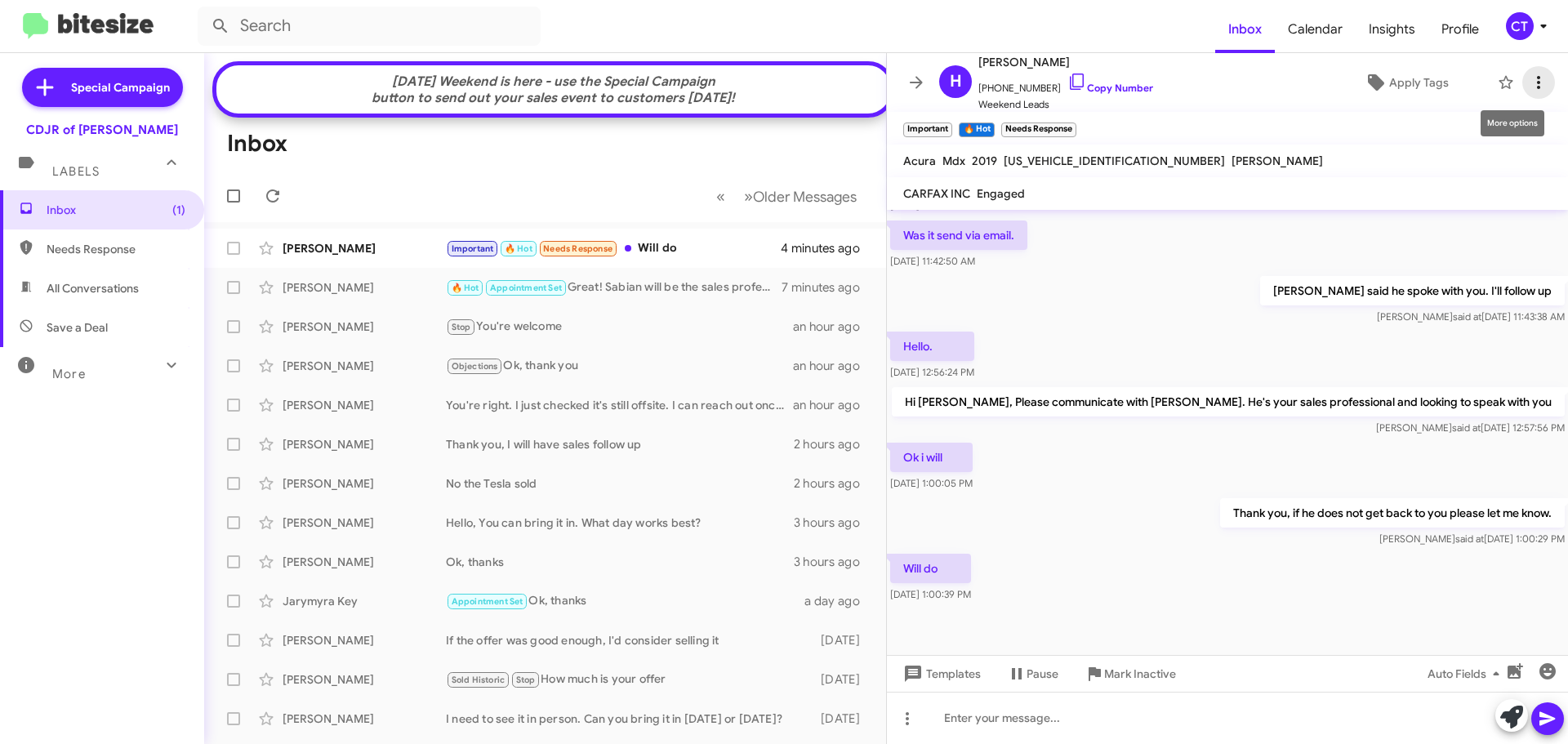
click at [1529, 86] on icon at bounding box center [1538, 82] width 19 height 19
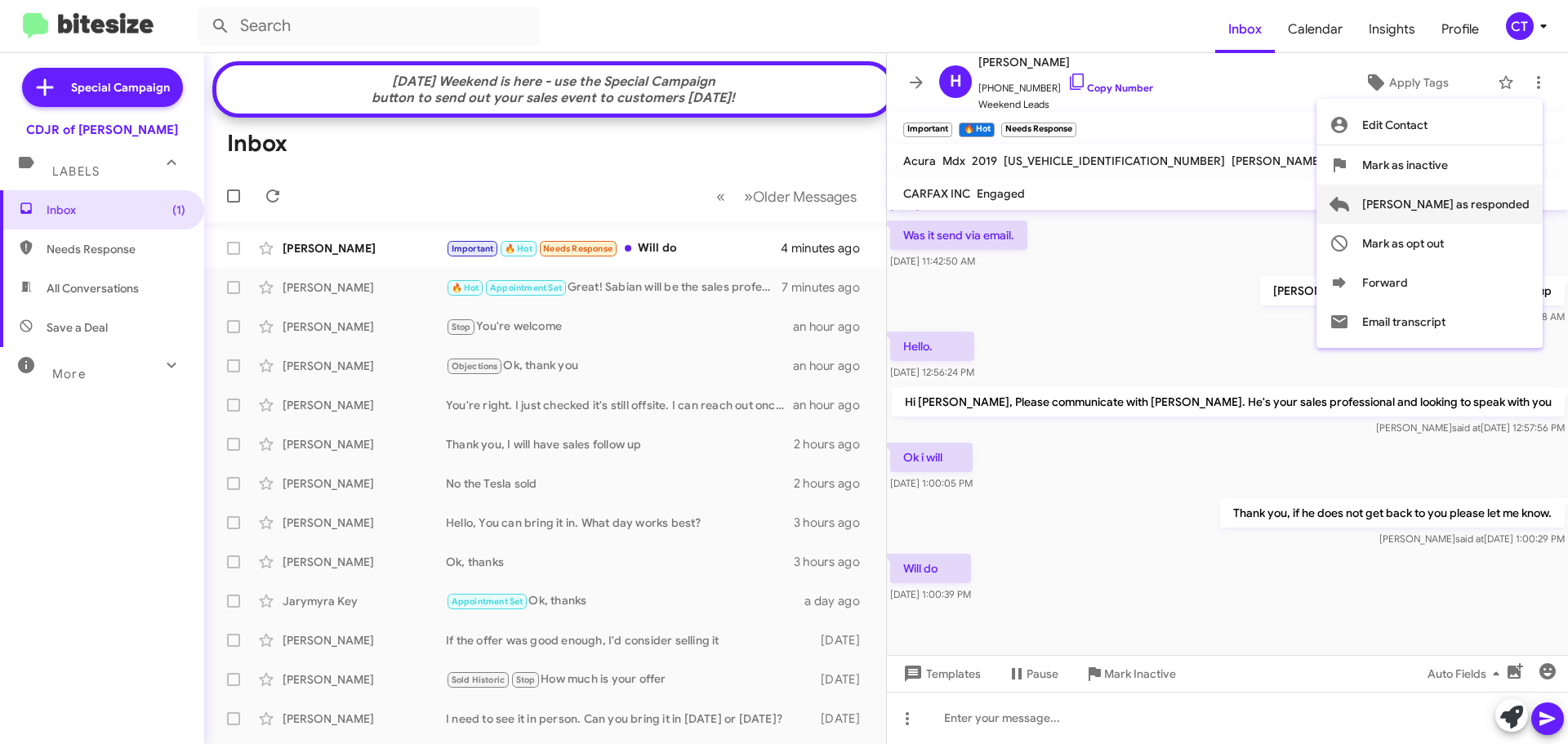
click at [1470, 216] on span "Mark as responded" at bounding box center [1446, 204] width 167 height 39
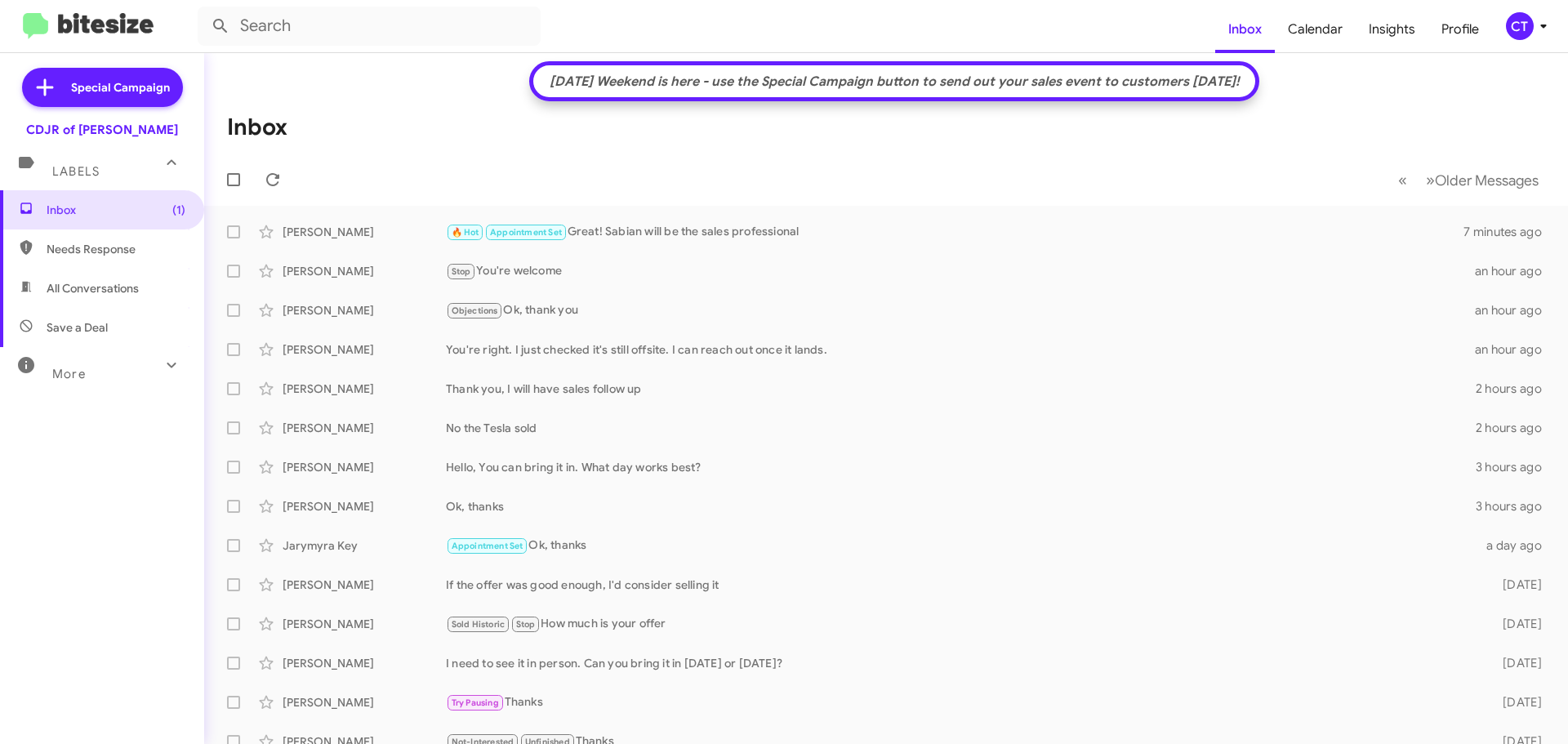
click at [76, 254] on span "Needs Response" at bounding box center [116, 249] width 139 height 16
type input "in:needs-response"
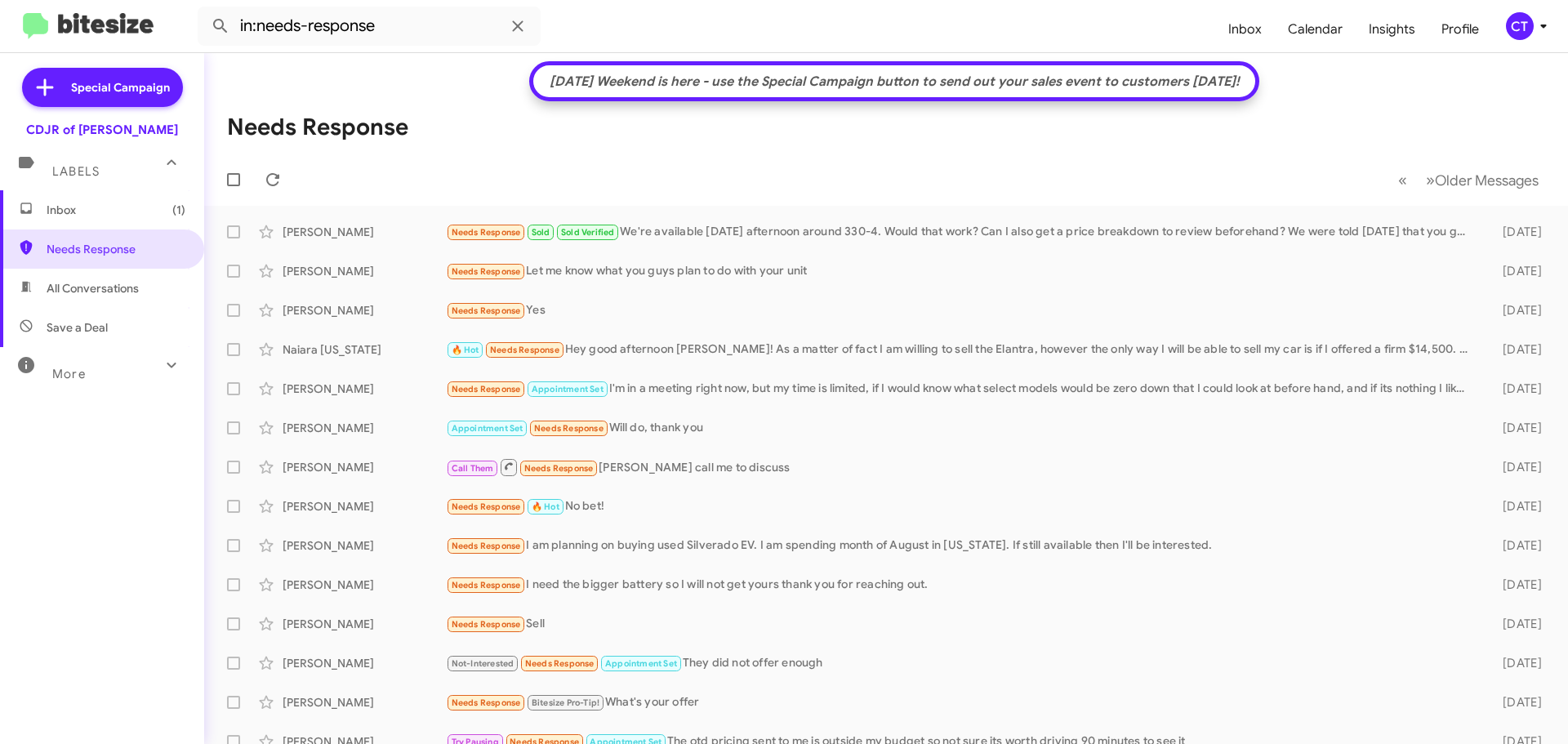
click at [1536, 26] on icon at bounding box center [1543, 26] width 19 height 19
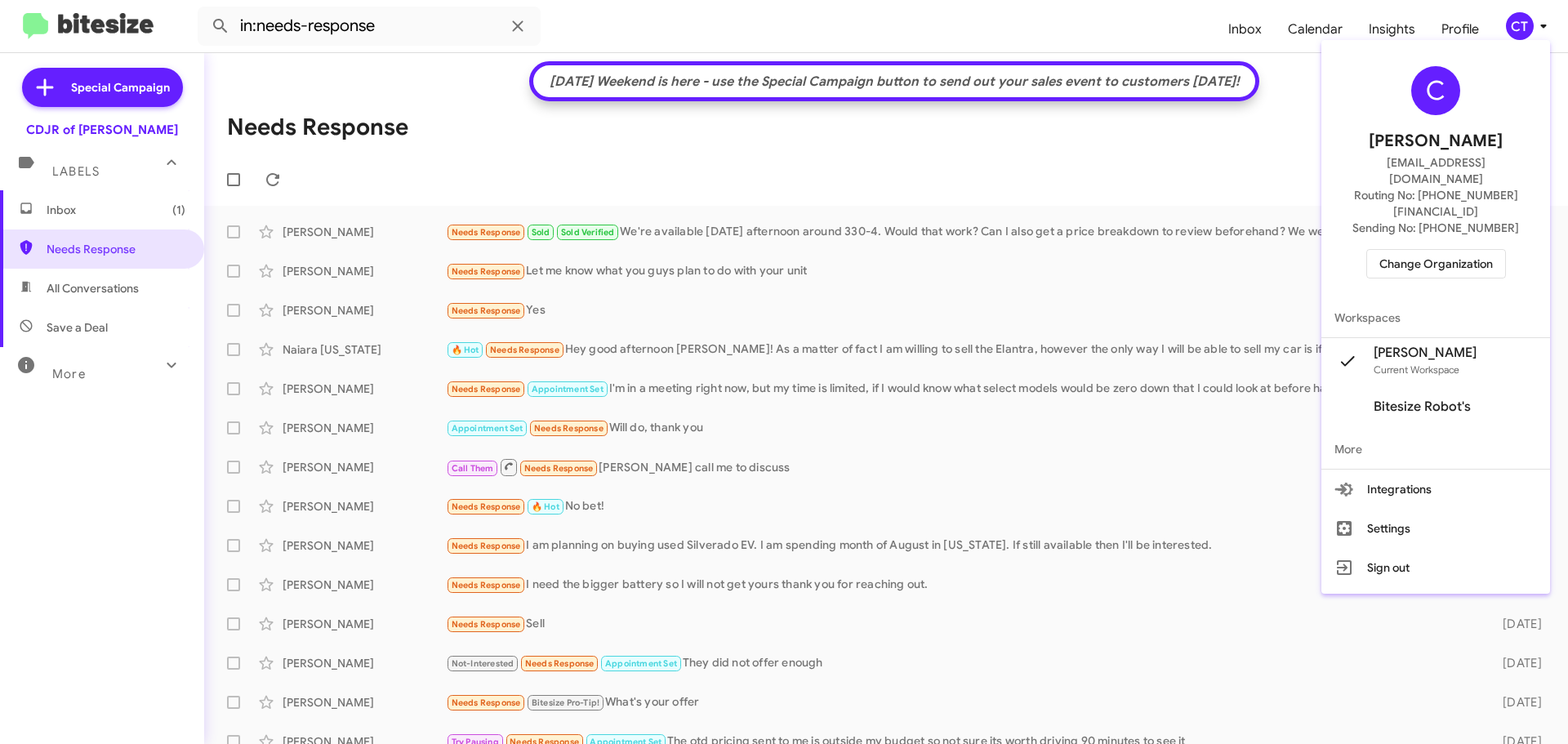
click at [1479, 250] on span "Change Organization" at bounding box center [1436, 264] width 113 height 27
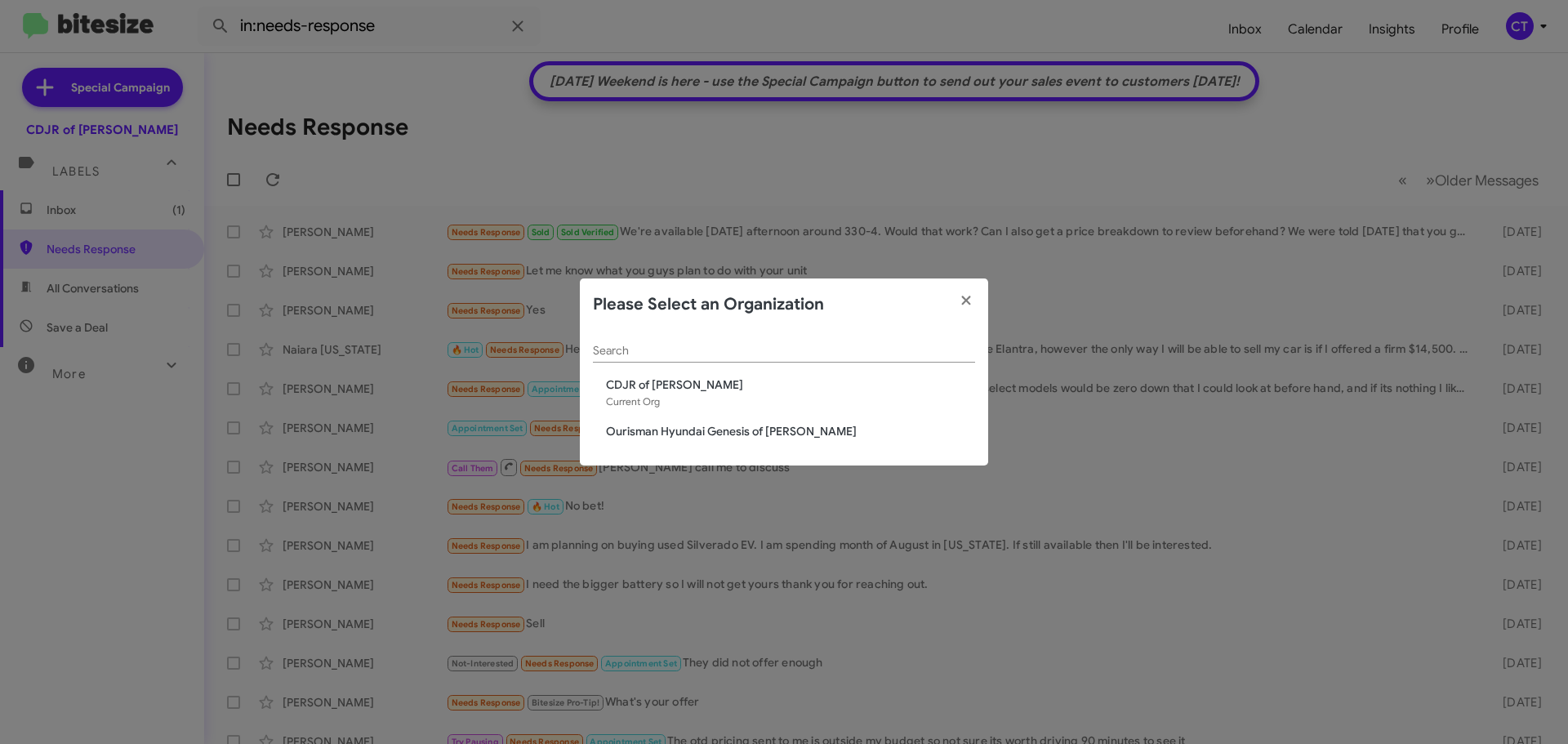
click at [639, 386] on span "CDJR of Bowie" at bounding box center [791, 384] width 369 height 16
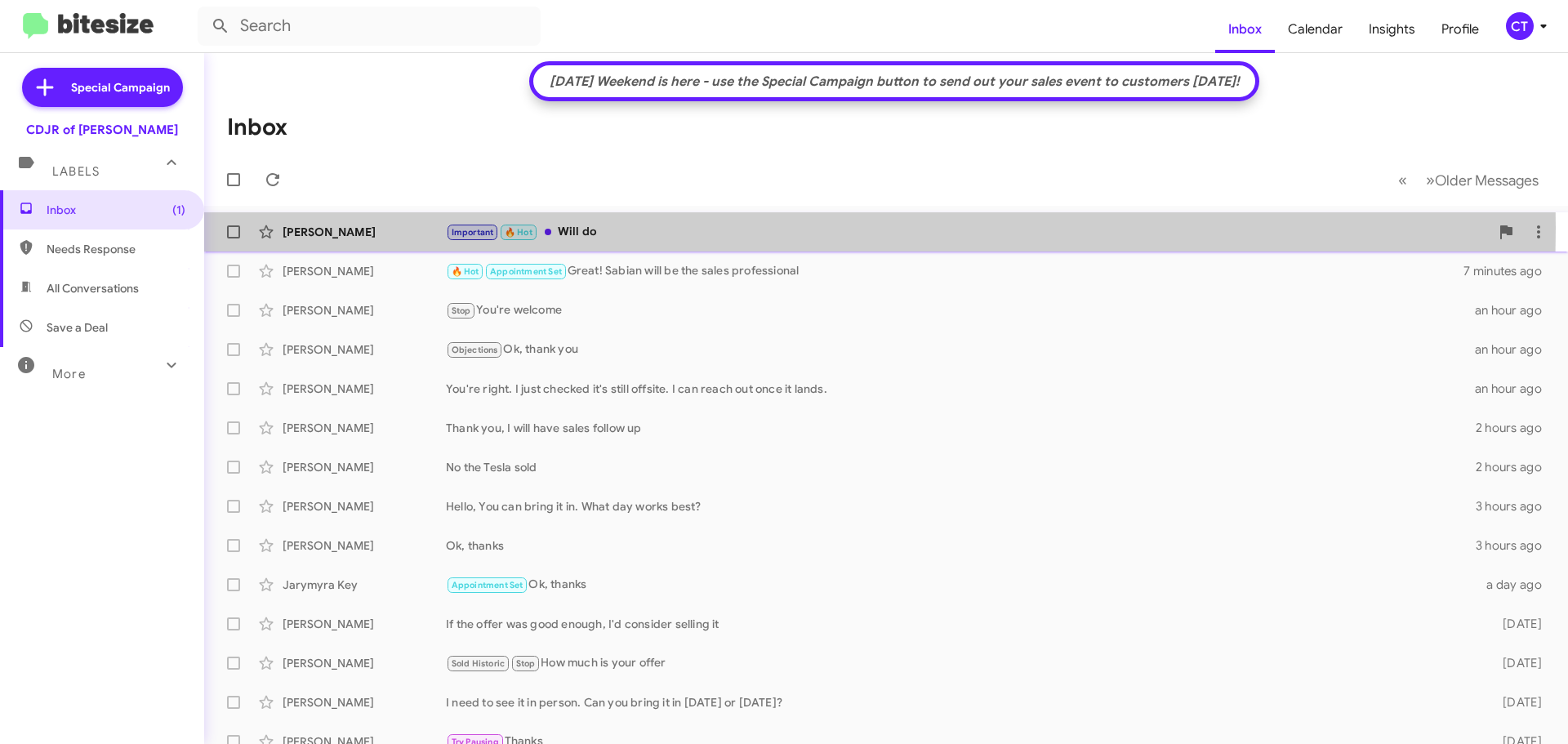
click at [683, 228] on div "Important 🔥 Hot Will do" at bounding box center [967, 232] width 1044 height 19
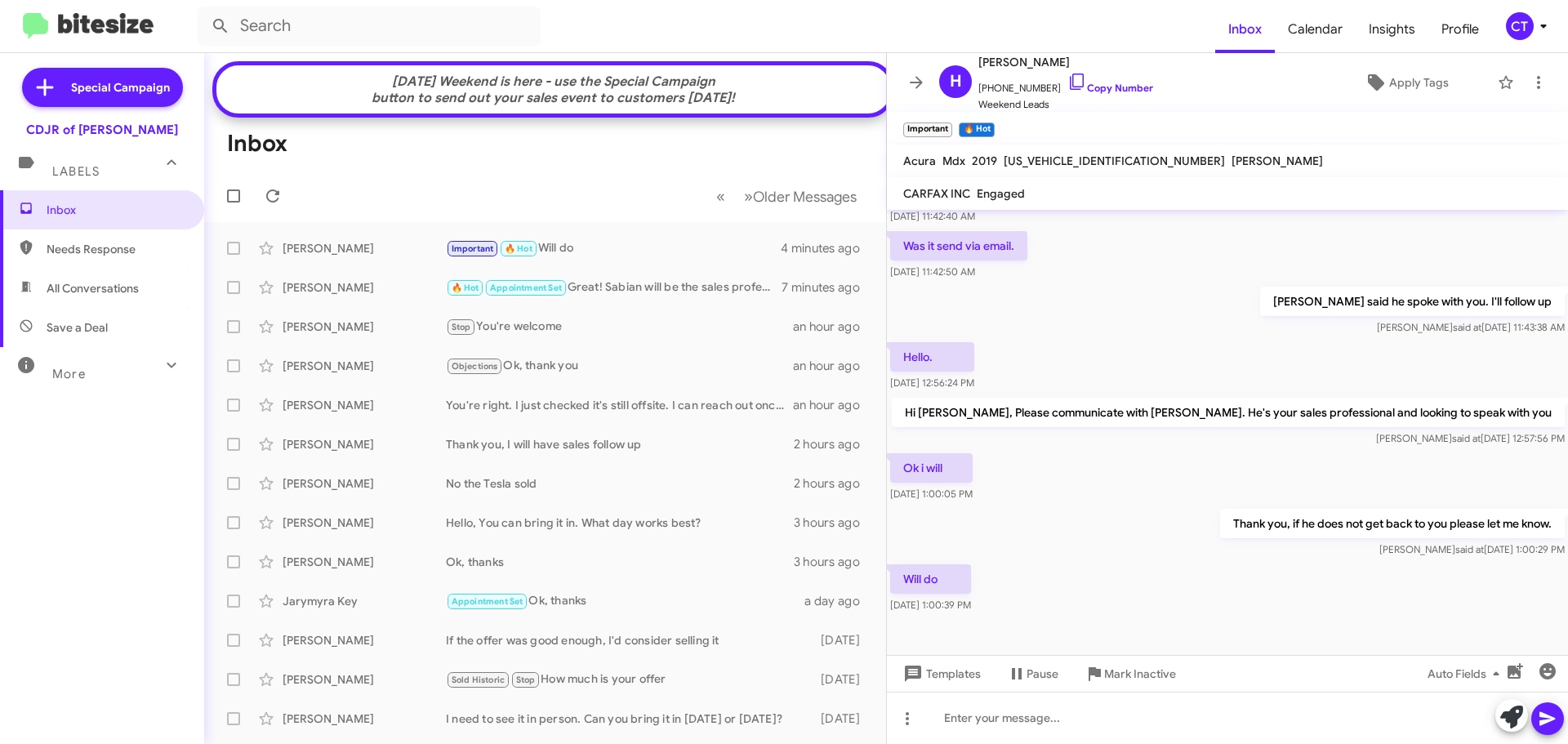
scroll to position [498, 0]
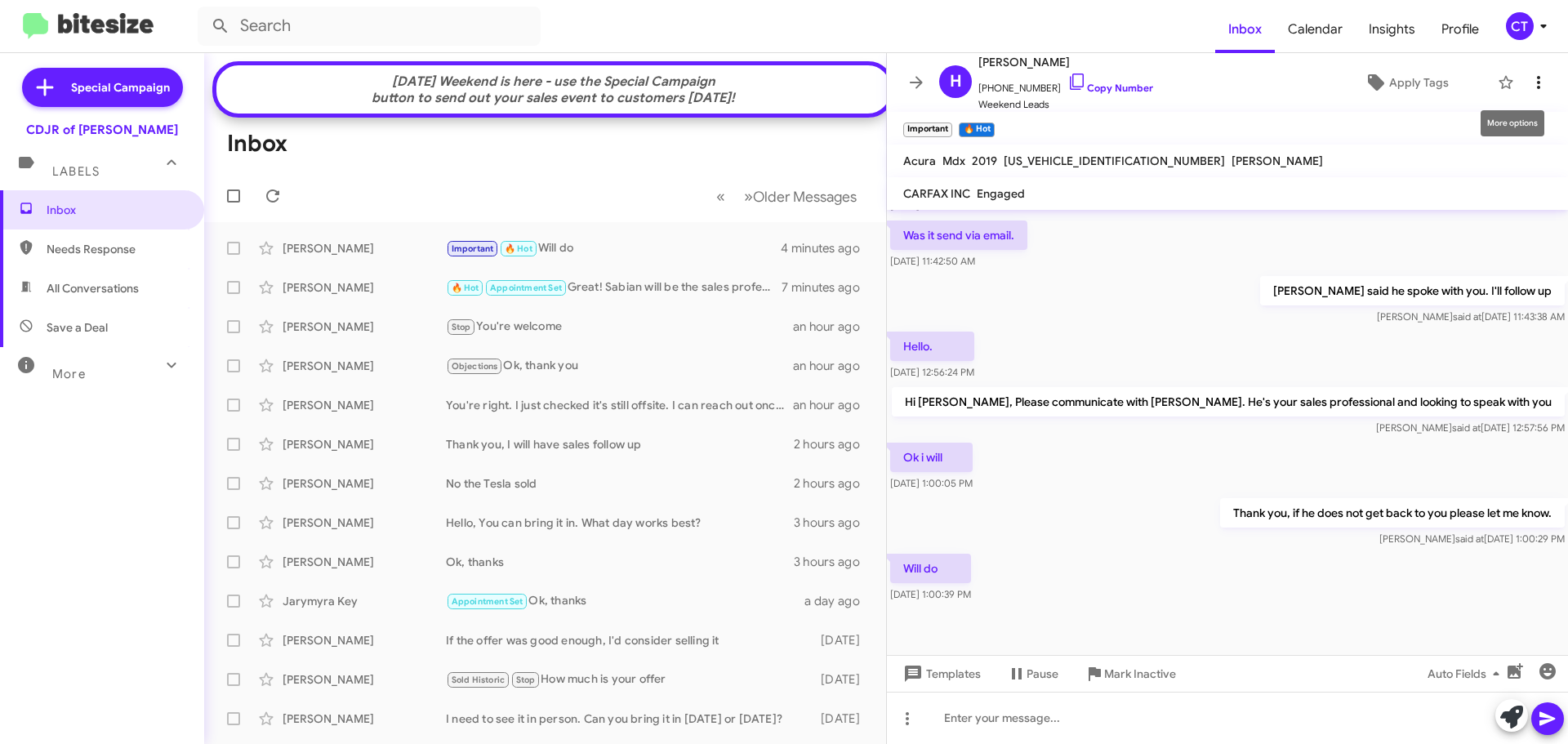
click at [1533, 81] on icon at bounding box center [1538, 82] width 19 height 19
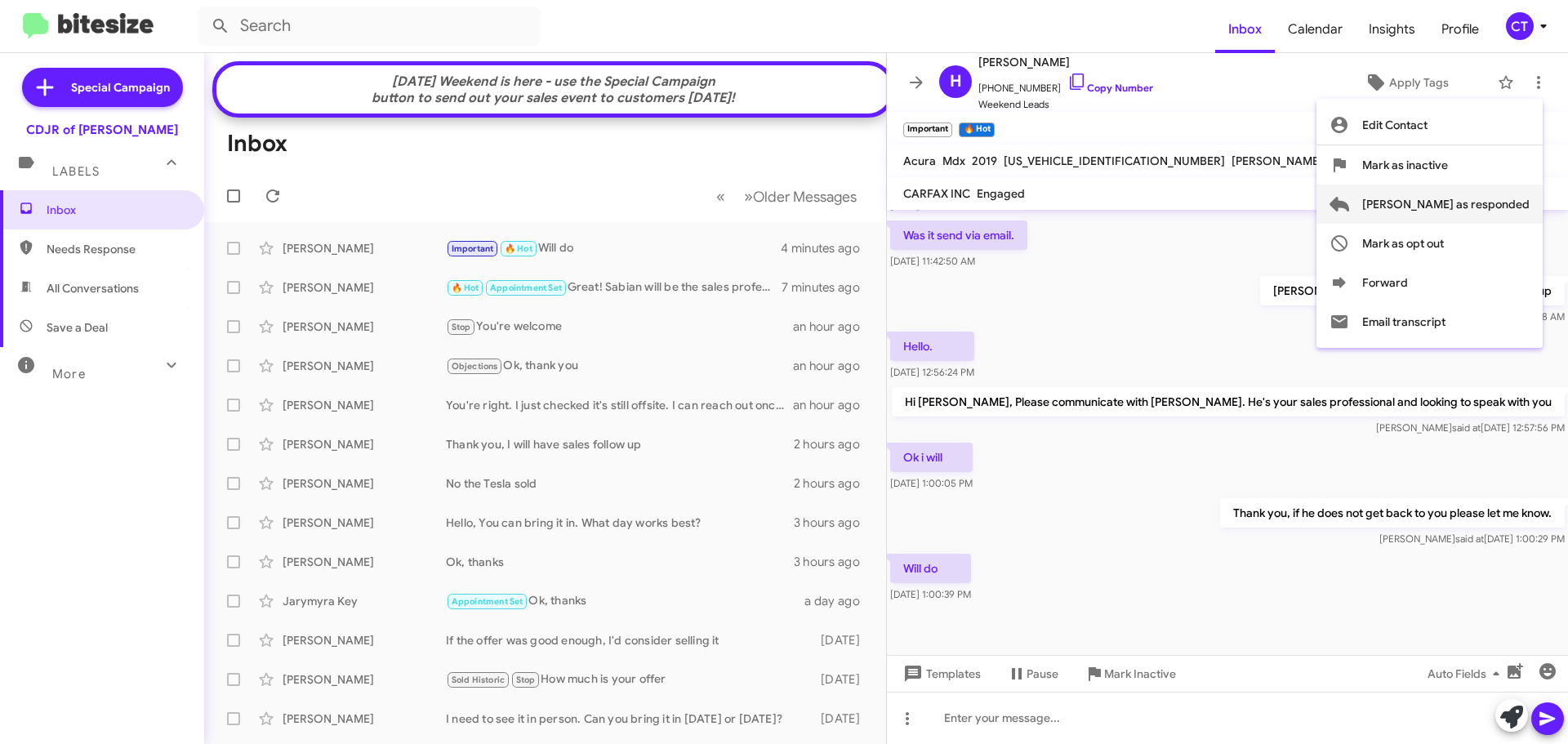
click at [1464, 192] on span "Mark as responded" at bounding box center [1446, 204] width 167 height 39
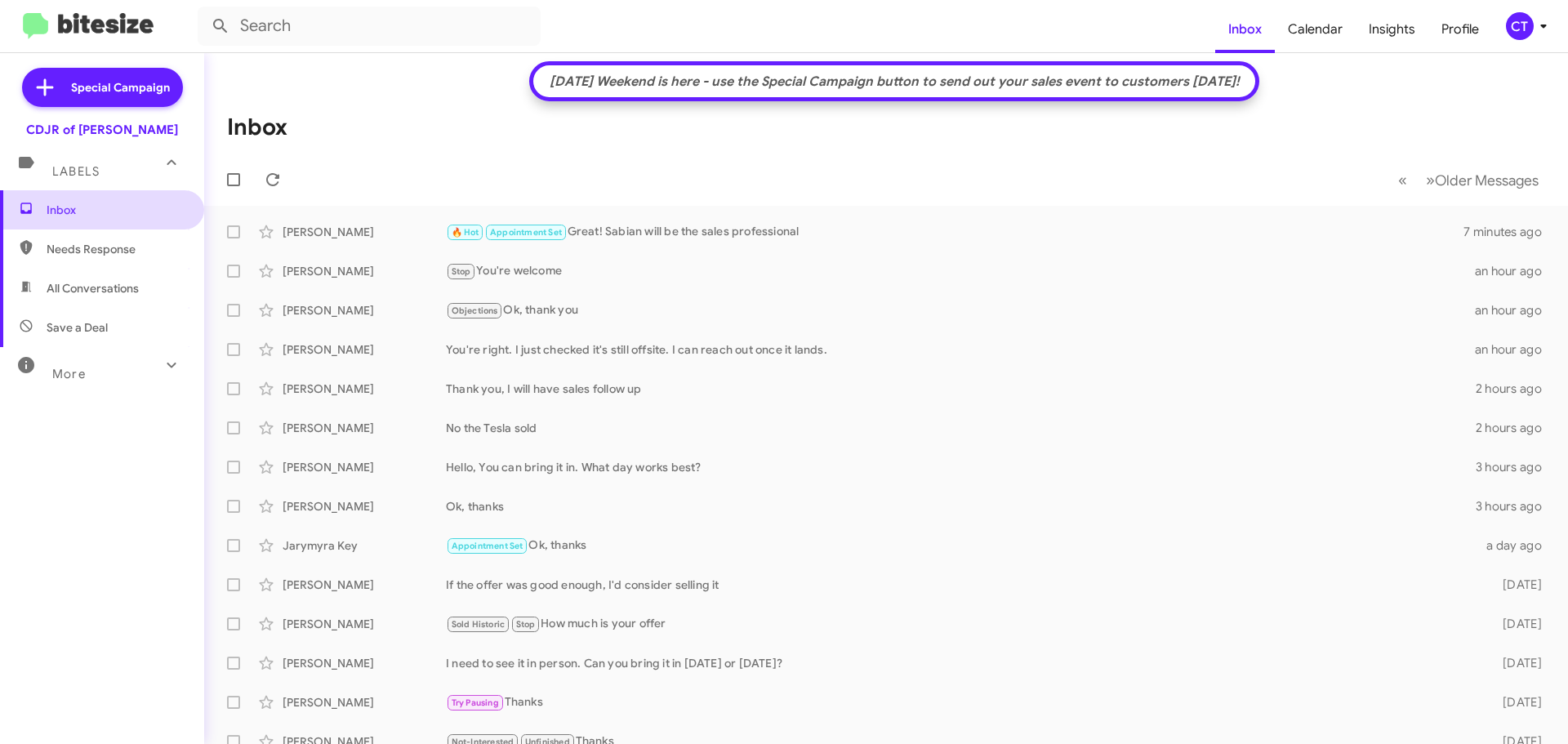
click at [92, 212] on span "Inbox" at bounding box center [116, 210] width 139 height 16
click at [1542, 40] on mat-toolbar "Inbox Calendar Insights Profile CT" at bounding box center [784, 26] width 1568 height 52
click at [1542, 29] on icon at bounding box center [1543, 26] width 19 height 19
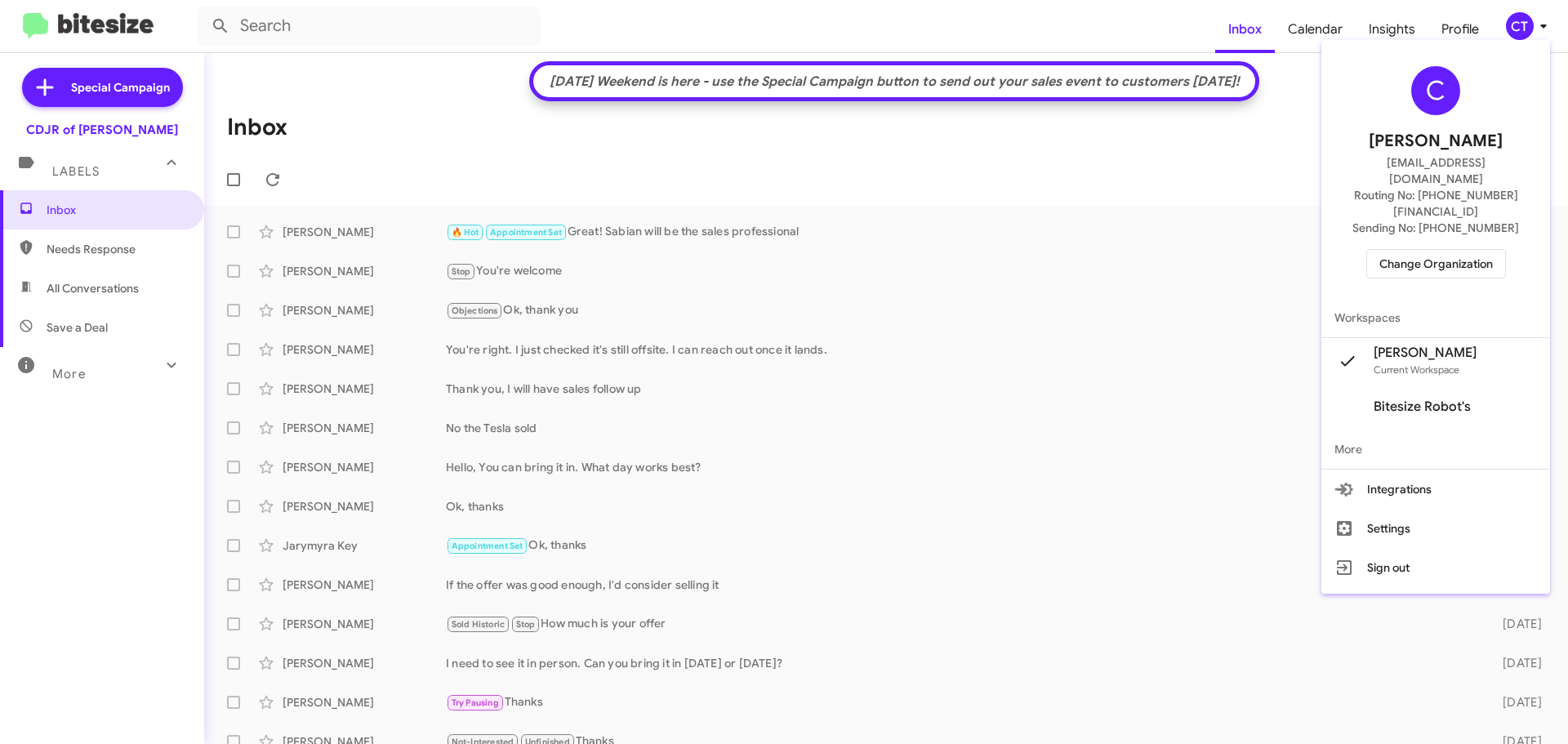
click at [757, 24] on div at bounding box center [784, 372] width 1568 height 744
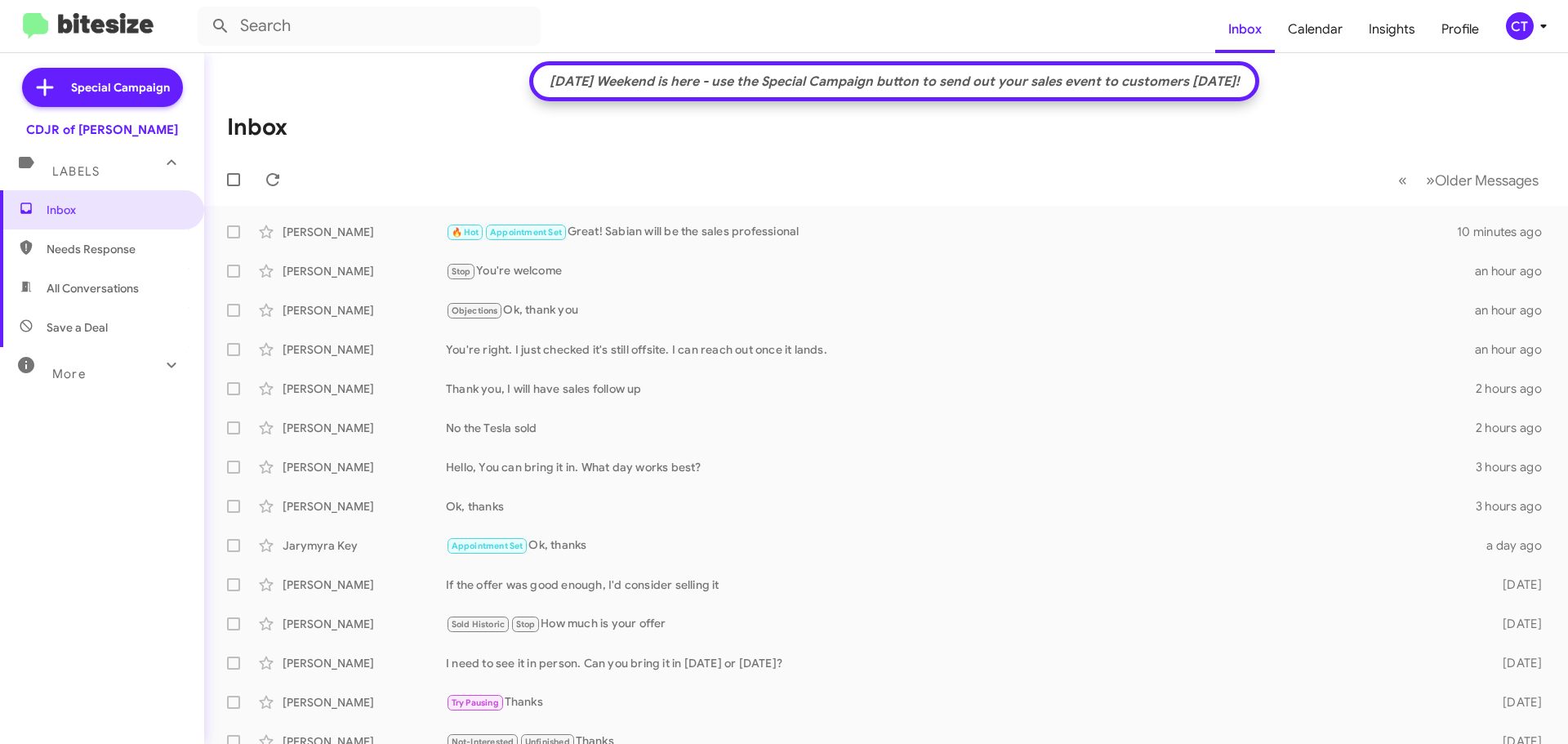
click at [731, 70] on mat-toolbar-row "[DATE] Weekend is here - use the Special Campaign button to send out your sales…" at bounding box center [895, 81] width 731 height 40
click at [723, 73] on div "[DATE] Weekend is here - use the Special Campaign button to send out your sales…" at bounding box center [895, 81] width 707 height 16
click at [1240, 83] on div "[DATE] Weekend is here - use the Special Campaign button to send out your sales…" at bounding box center [895, 81] width 707 height 16
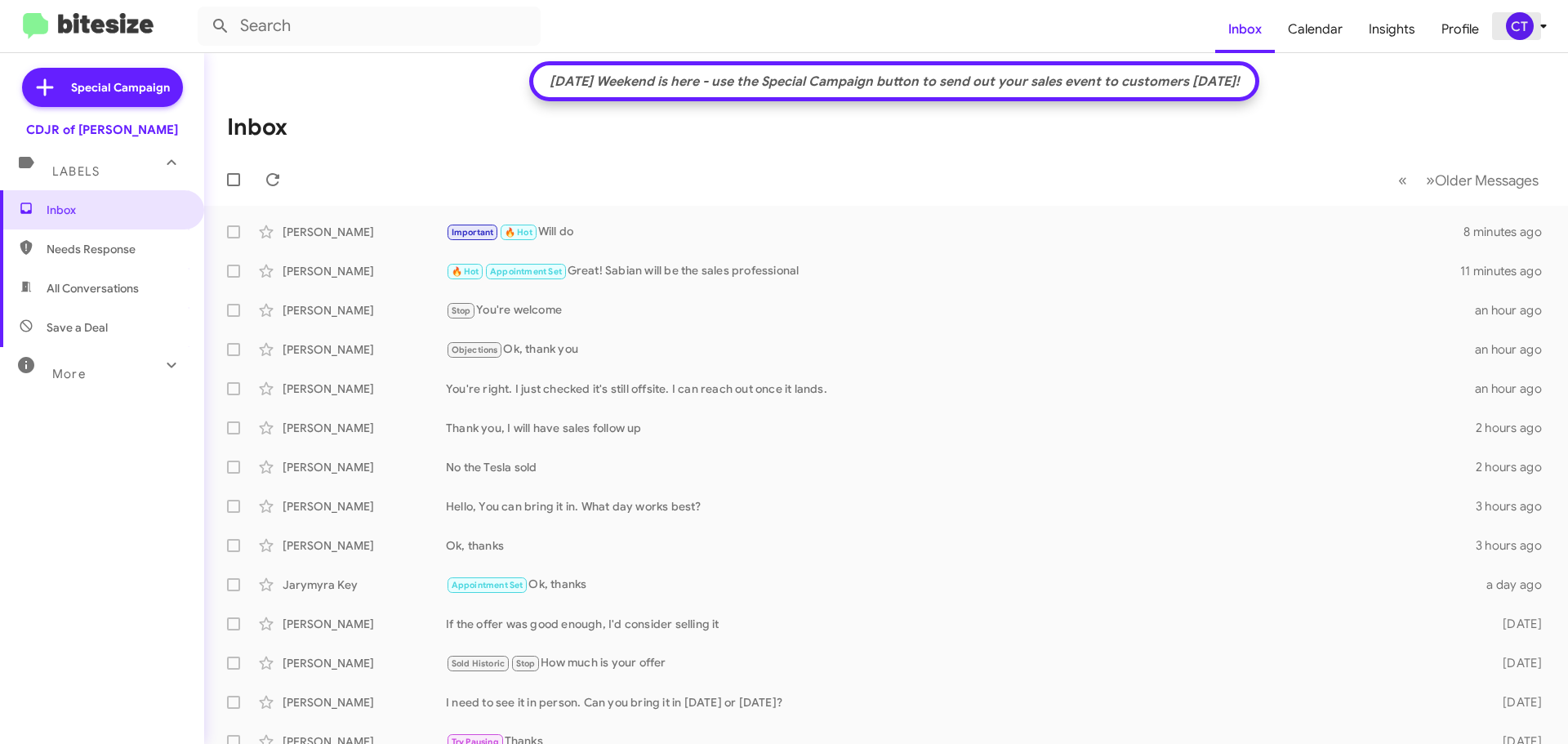
click at [1533, 38] on span "CT" at bounding box center [1530, 26] width 49 height 27
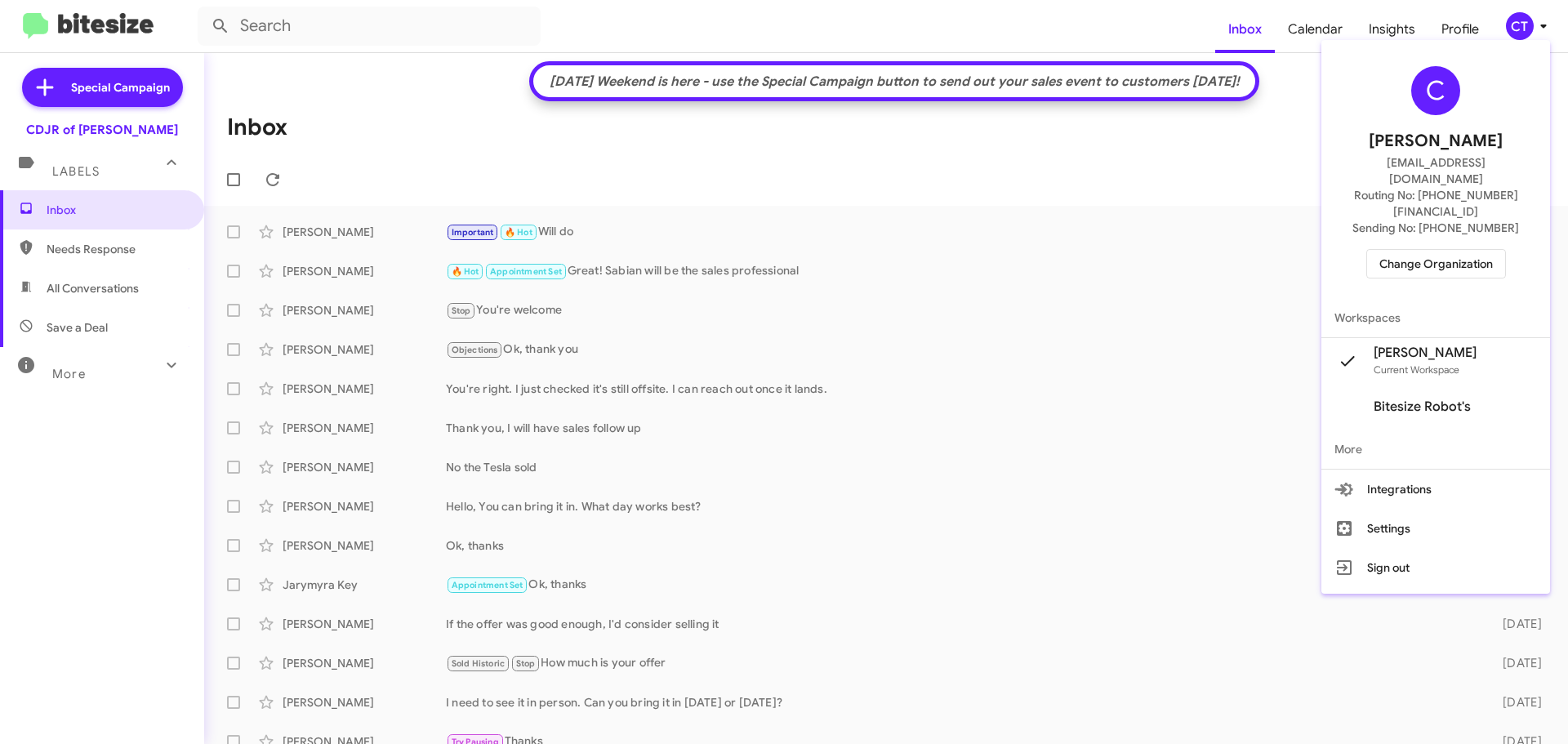
click at [1448, 250] on span "Change Organization" at bounding box center [1436, 264] width 113 height 27
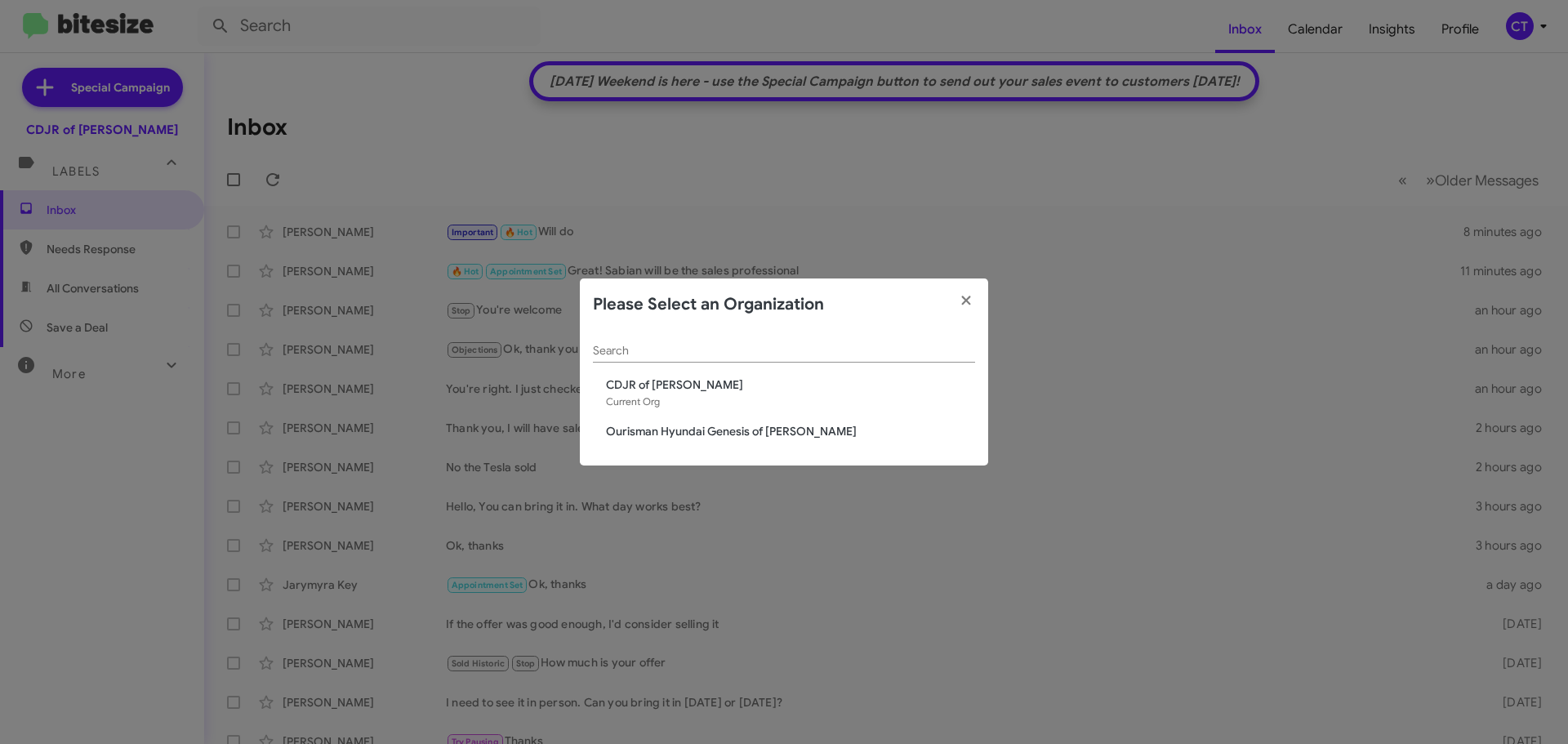
click at [627, 431] on span "Ourisman Hyundai Genesis of [PERSON_NAME]" at bounding box center [791, 431] width 369 height 16
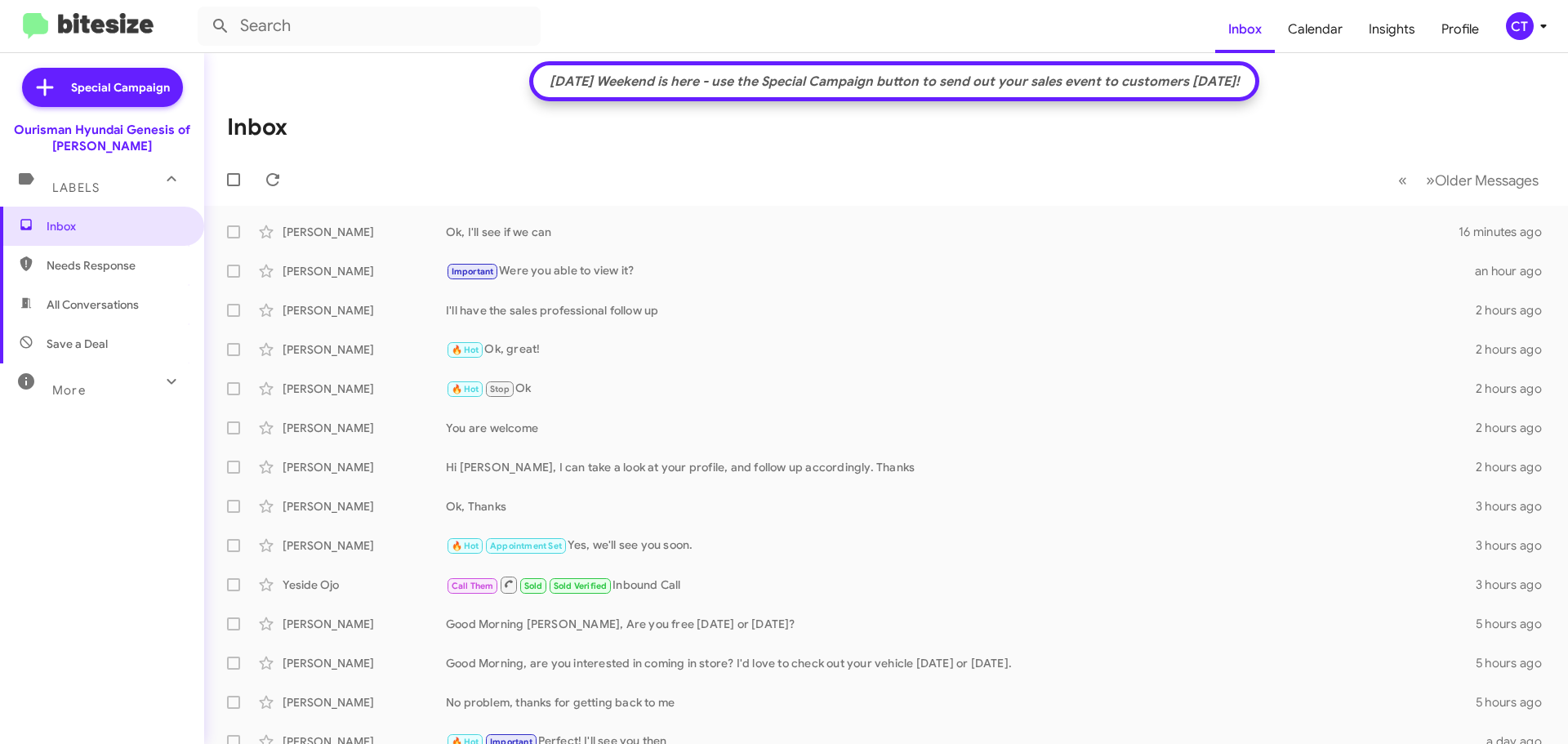
click at [373, 100] on mat-toolbar "[DATE] Weekend is here - use the Special Campaign button to send out your sales…" at bounding box center [887, 129] width 1364 height 152
click at [1534, 24] on icon at bounding box center [1543, 26] width 19 height 19
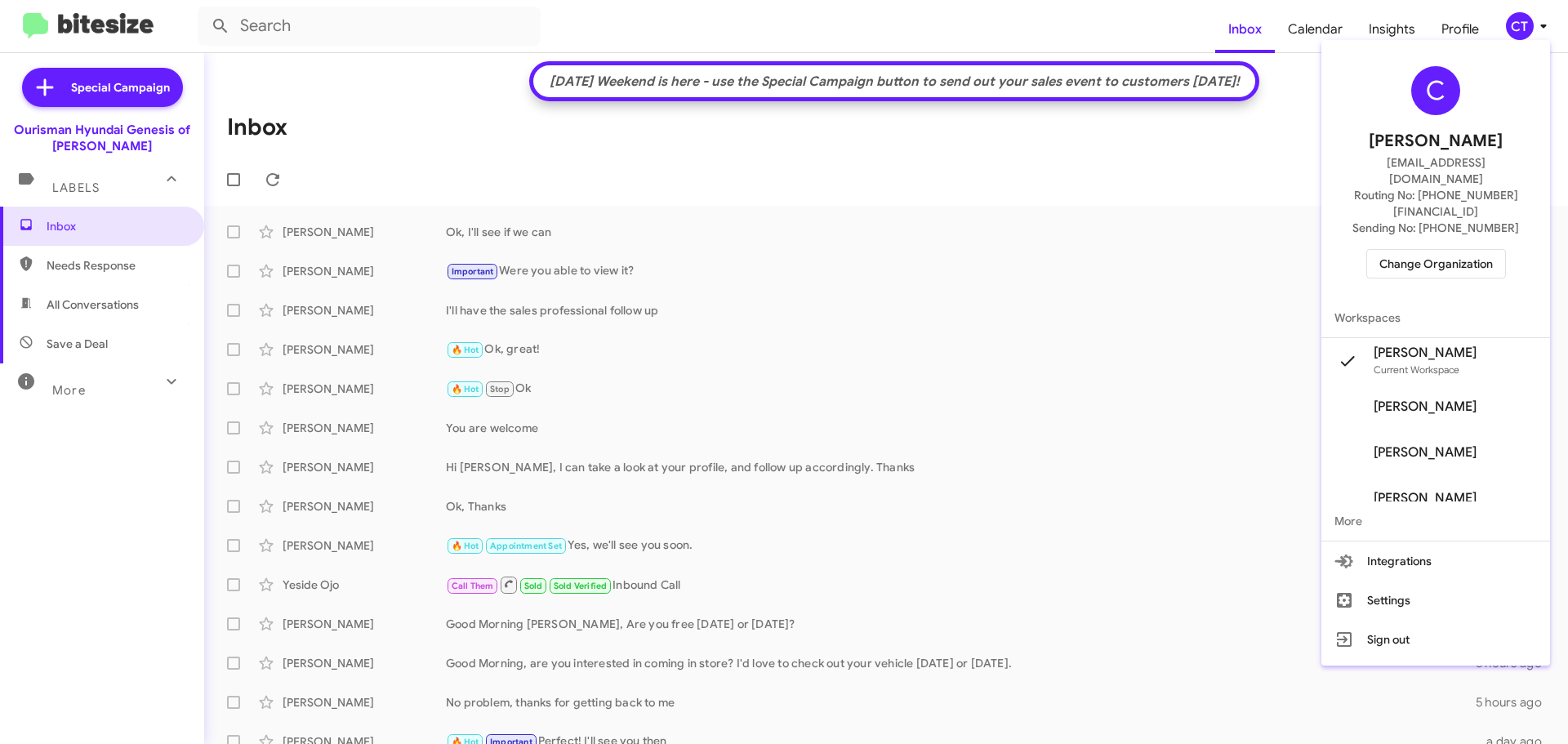
click at [1442, 250] on span "Change Organization" at bounding box center [1436, 264] width 113 height 27
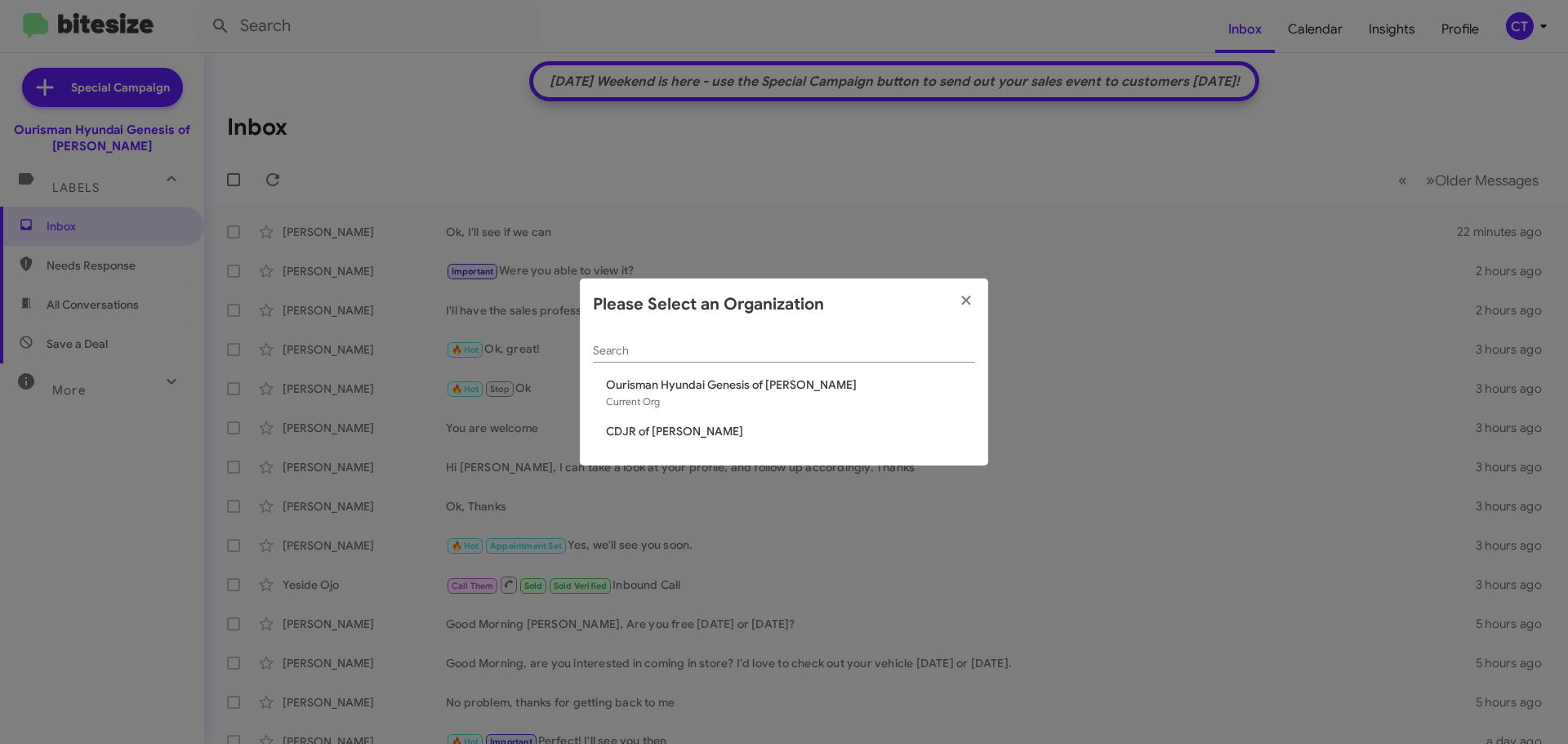
click at [660, 434] on span "CDJR of [PERSON_NAME]" at bounding box center [791, 431] width 369 height 16
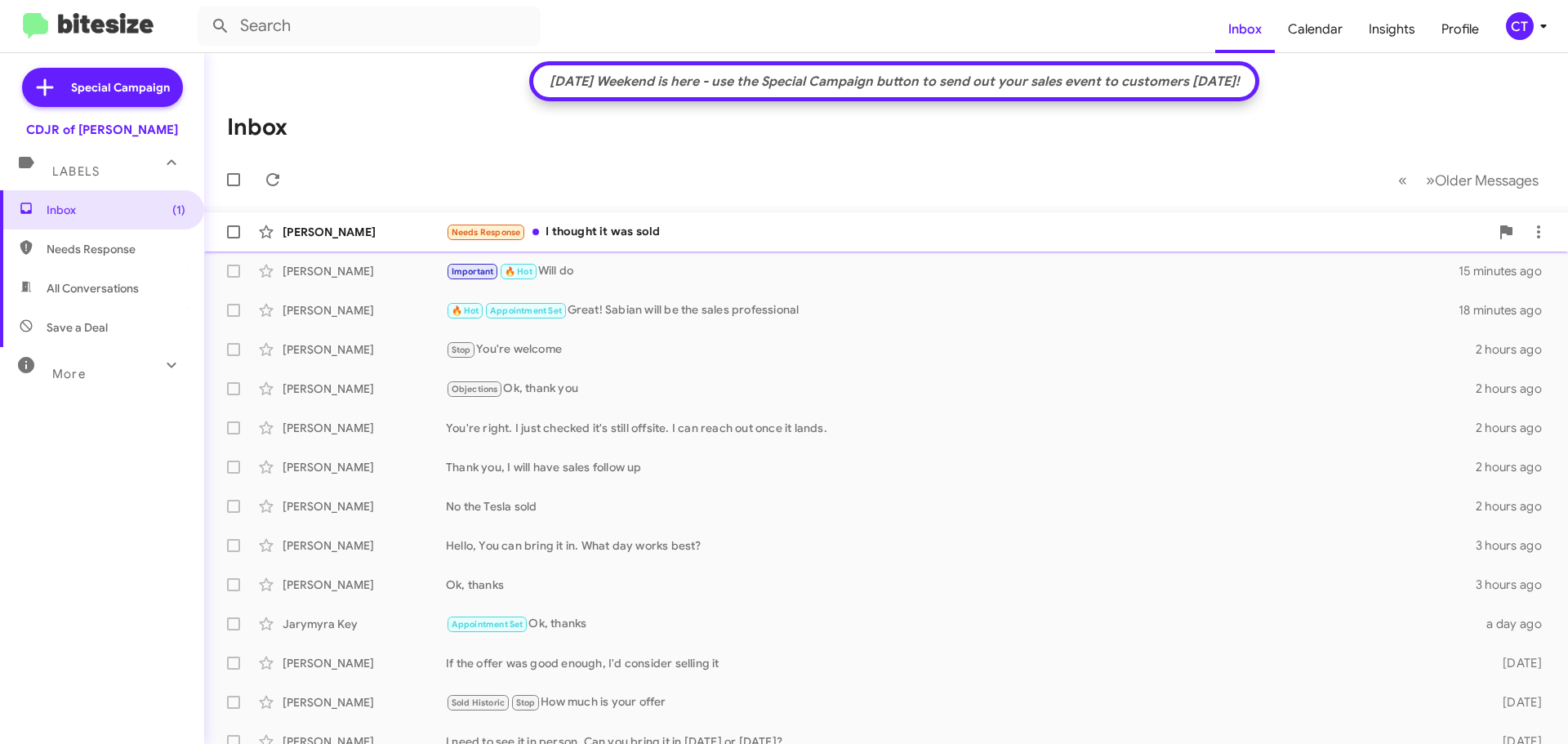
click at [1058, 231] on div "Needs Response I thought it was sold" at bounding box center [967, 232] width 1044 height 19
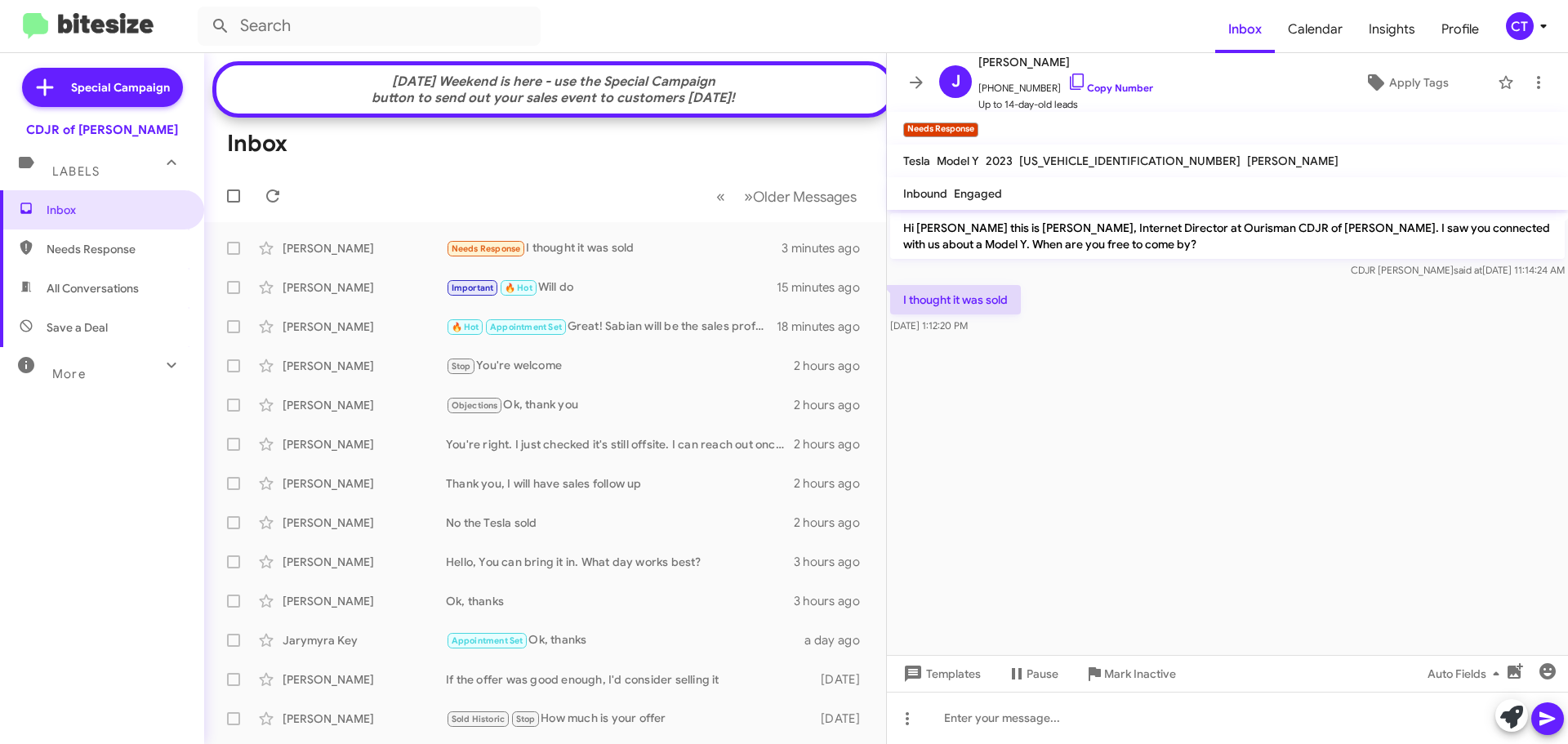
click at [1280, 563] on cdk-virtual-scroll-viewport "Hi Joel this is Ciara Taylor, Internet Director at Ourisman CDJR of Bowie. I sa…" at bounding box center [1227, 432] width 681 height 445
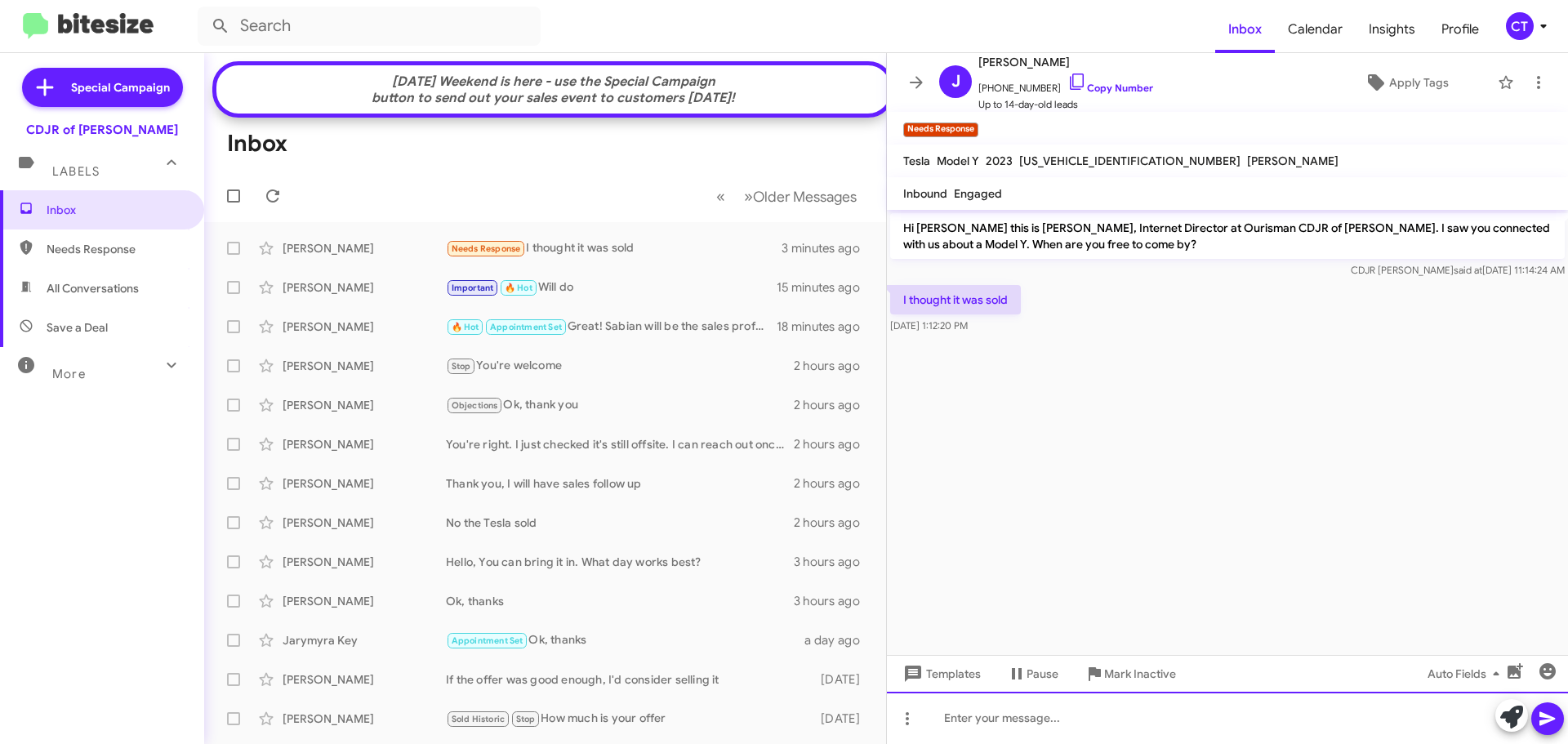
click at [1056, 731] on div at bounding box center [1227, 718] width 681 height 52
click at [1084, 716] on div "My apologies, it" at bounding box center [1227, 718] width 681 height 52
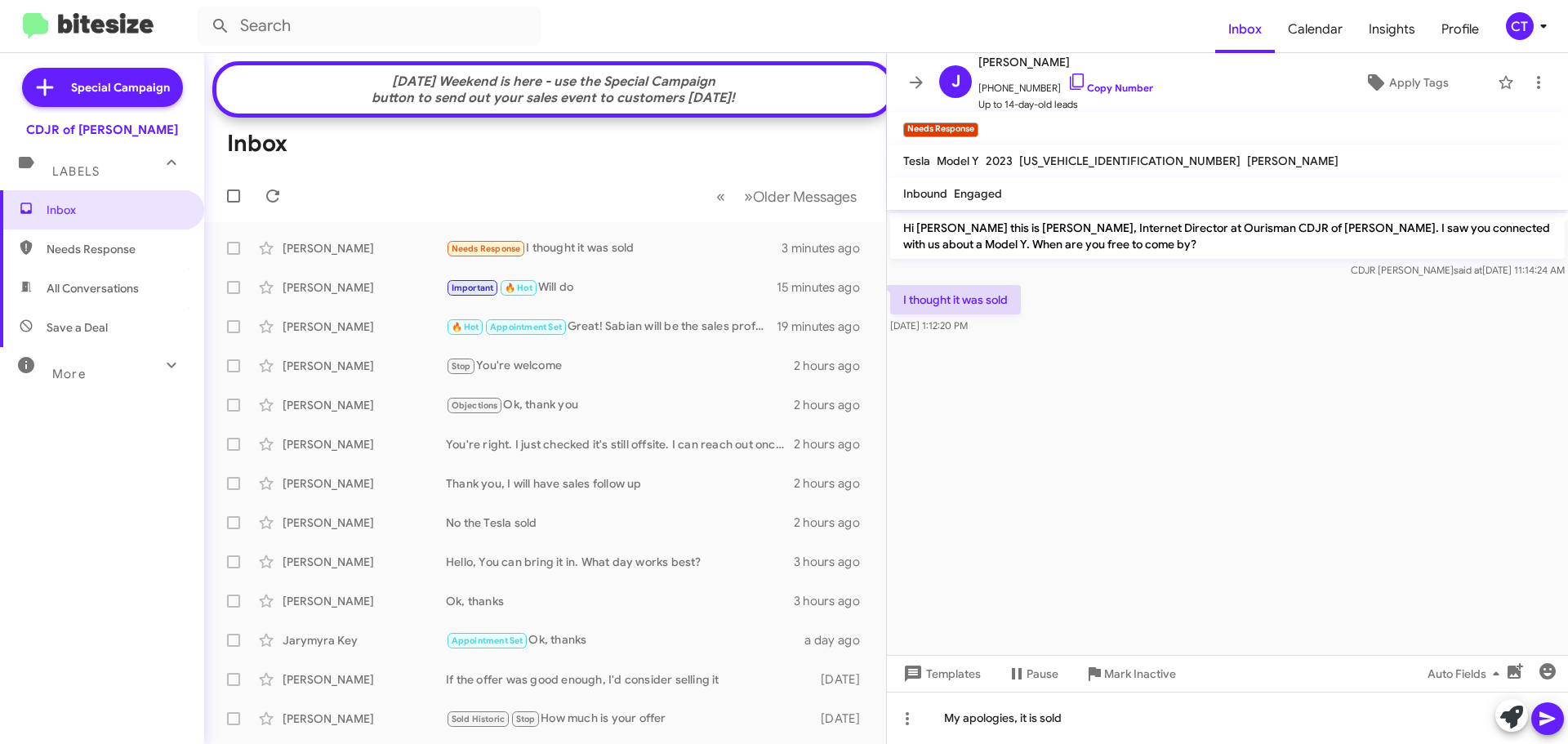
click at [1551, 718] on icon at bounding box center [1547, 718] width 19 height 19
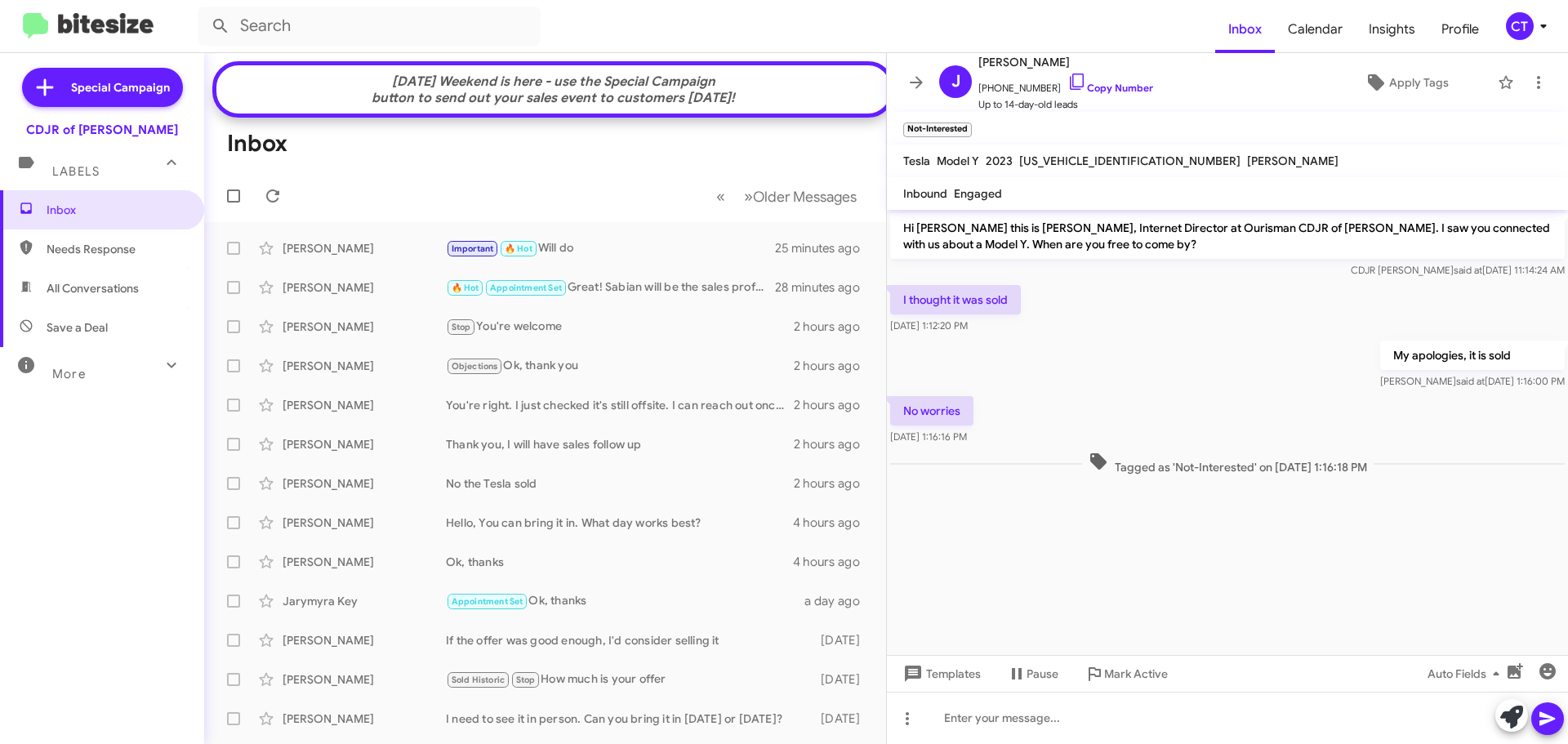
click at [1520, 29] on div "CT" at bounding box center [1520, 26] width 27 height 27
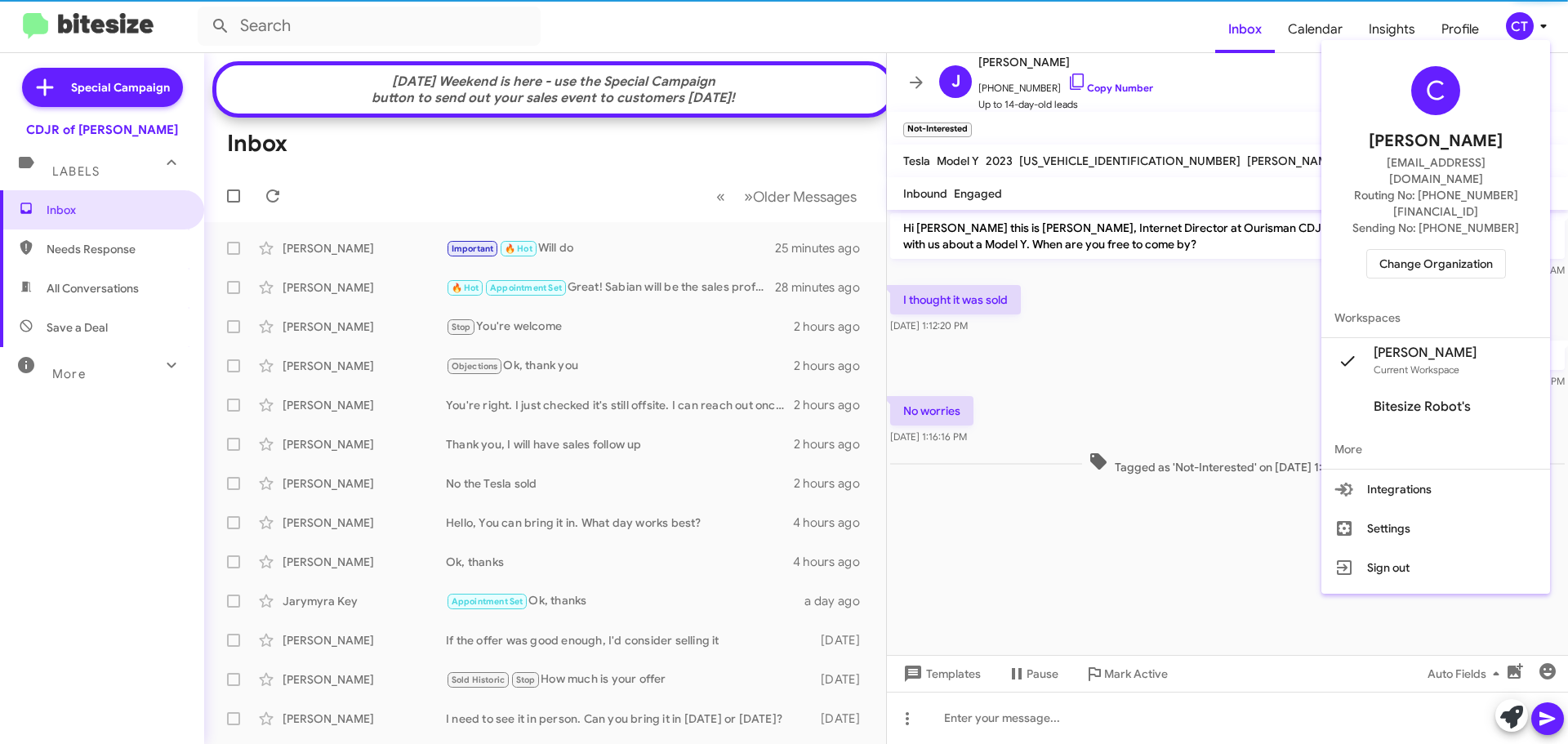
click at [1454, 250] on span "Change Organization" at bounding box center [1436, 264] width 113 height 27
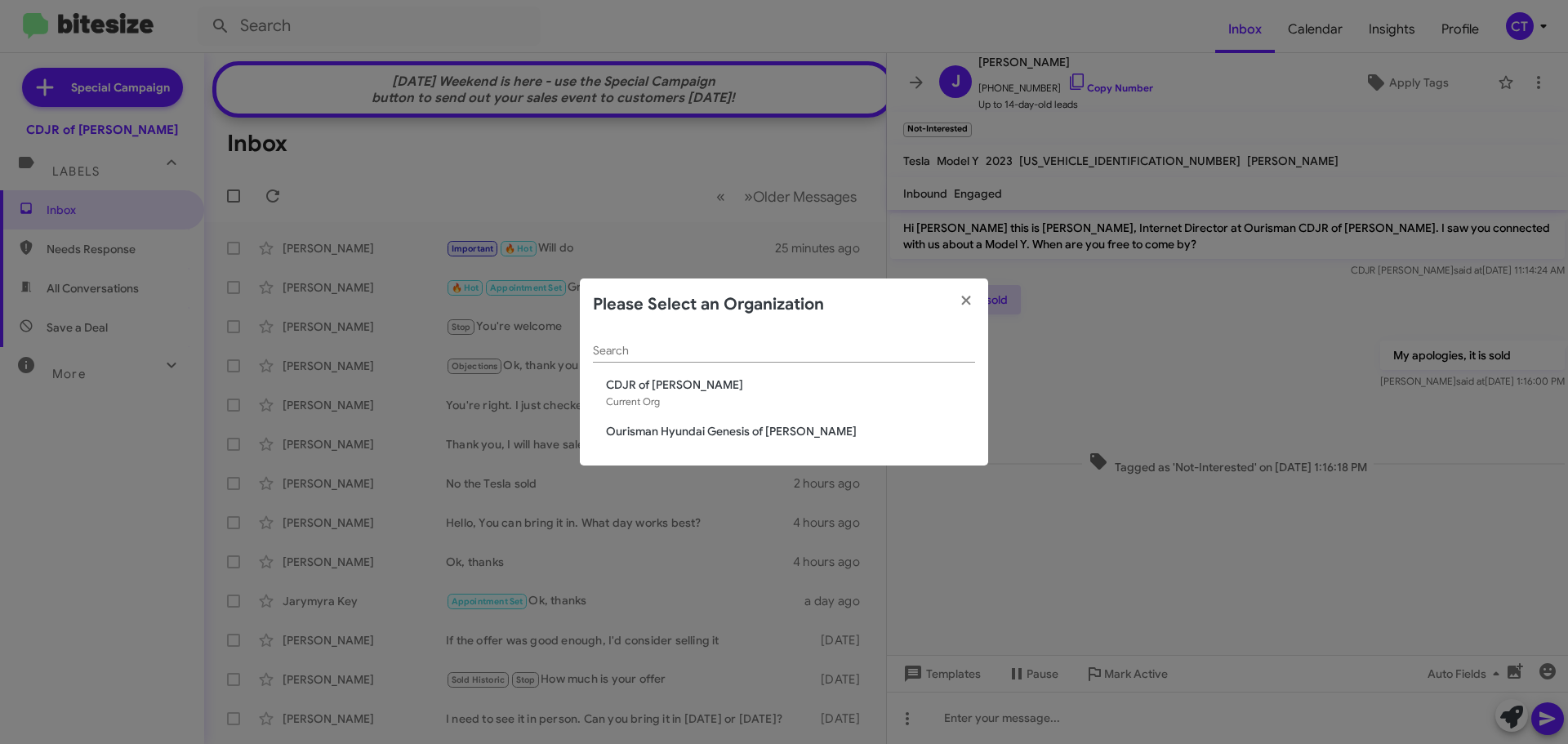
click at [668, 428] on span "Ourisman Hyundai Genesis of [PERSON_NAME]" at bounding box center [791, 431] width 369 height 16
